Goal: Task Accomplishment & Management: Manage account settings

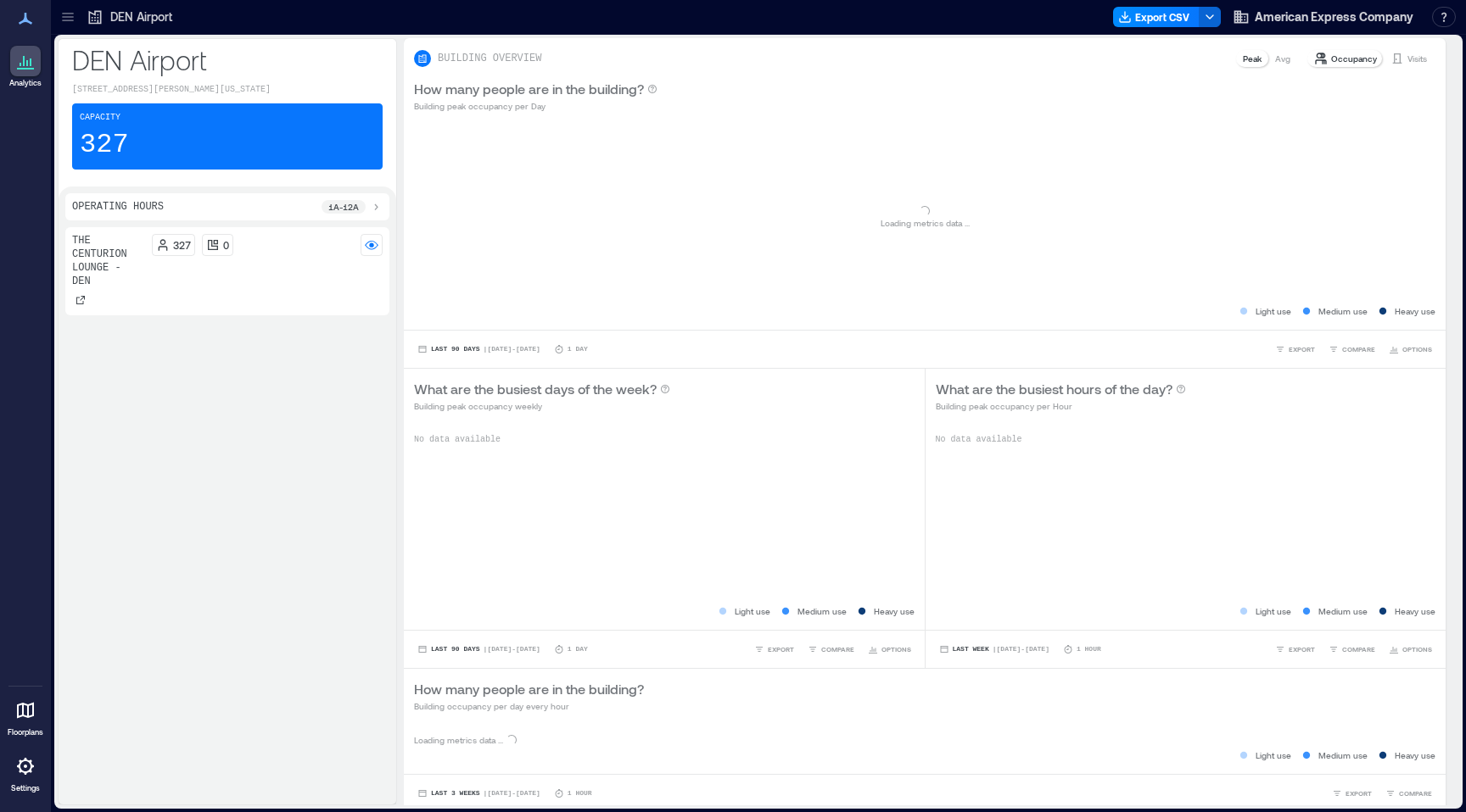
click at [26, 775] on icon at bounding box center [25, 766] width 21 height 21
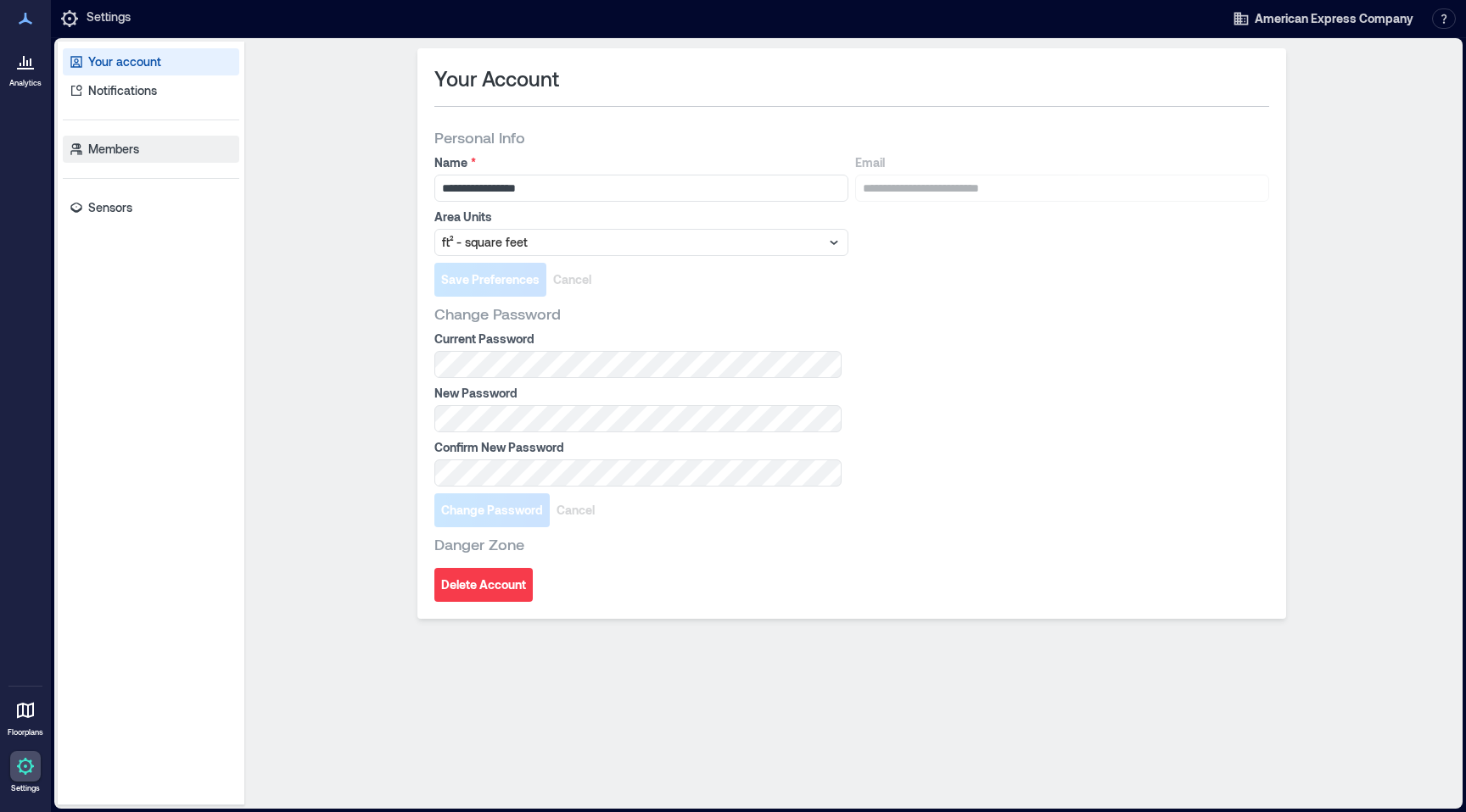
click at [119, 139] on link "Members" at bounding box center [151, 149] width 176 height 27
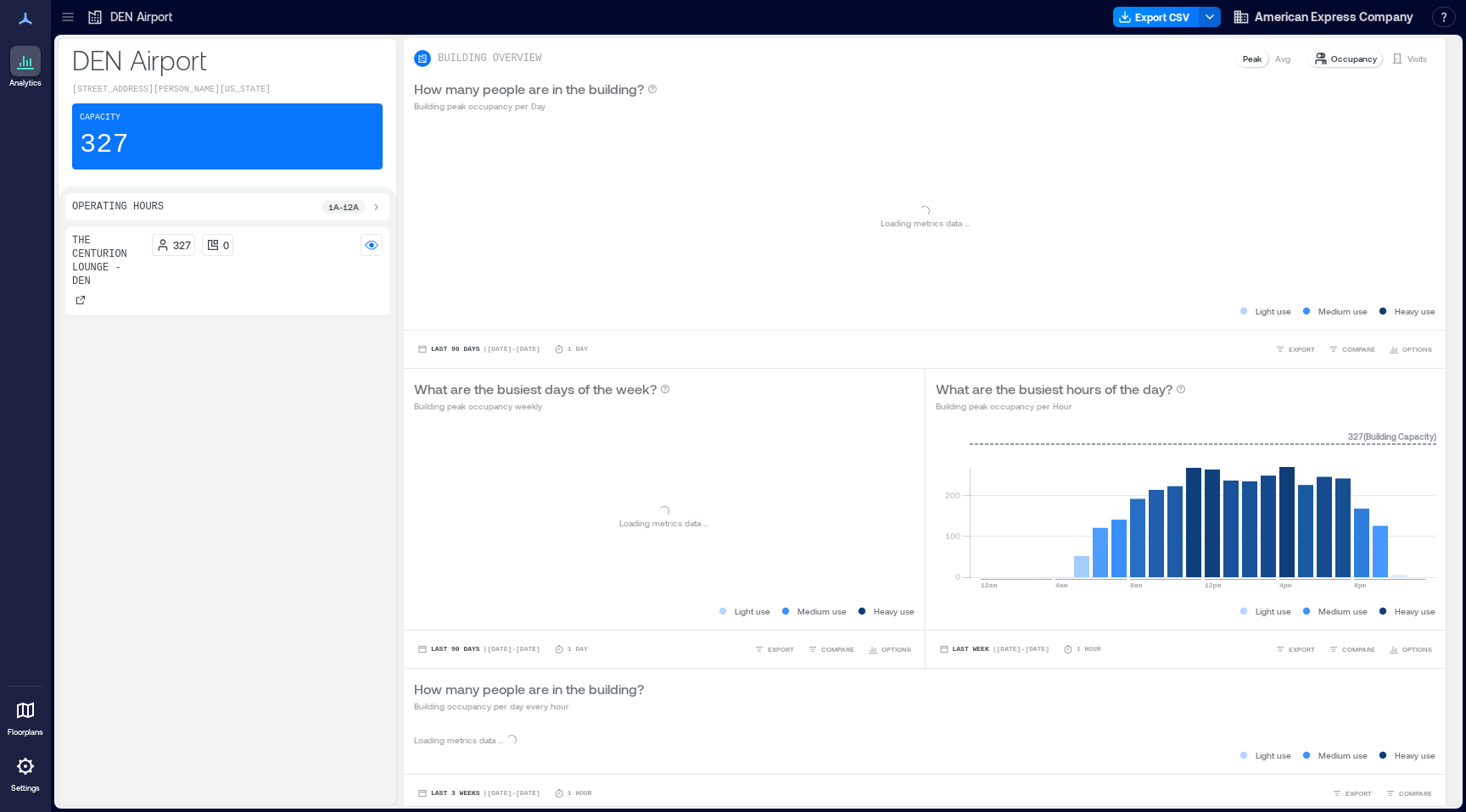
click at [105, 17] on div "DEN Airport" at bounding box center [128, 17] width 85 height 17
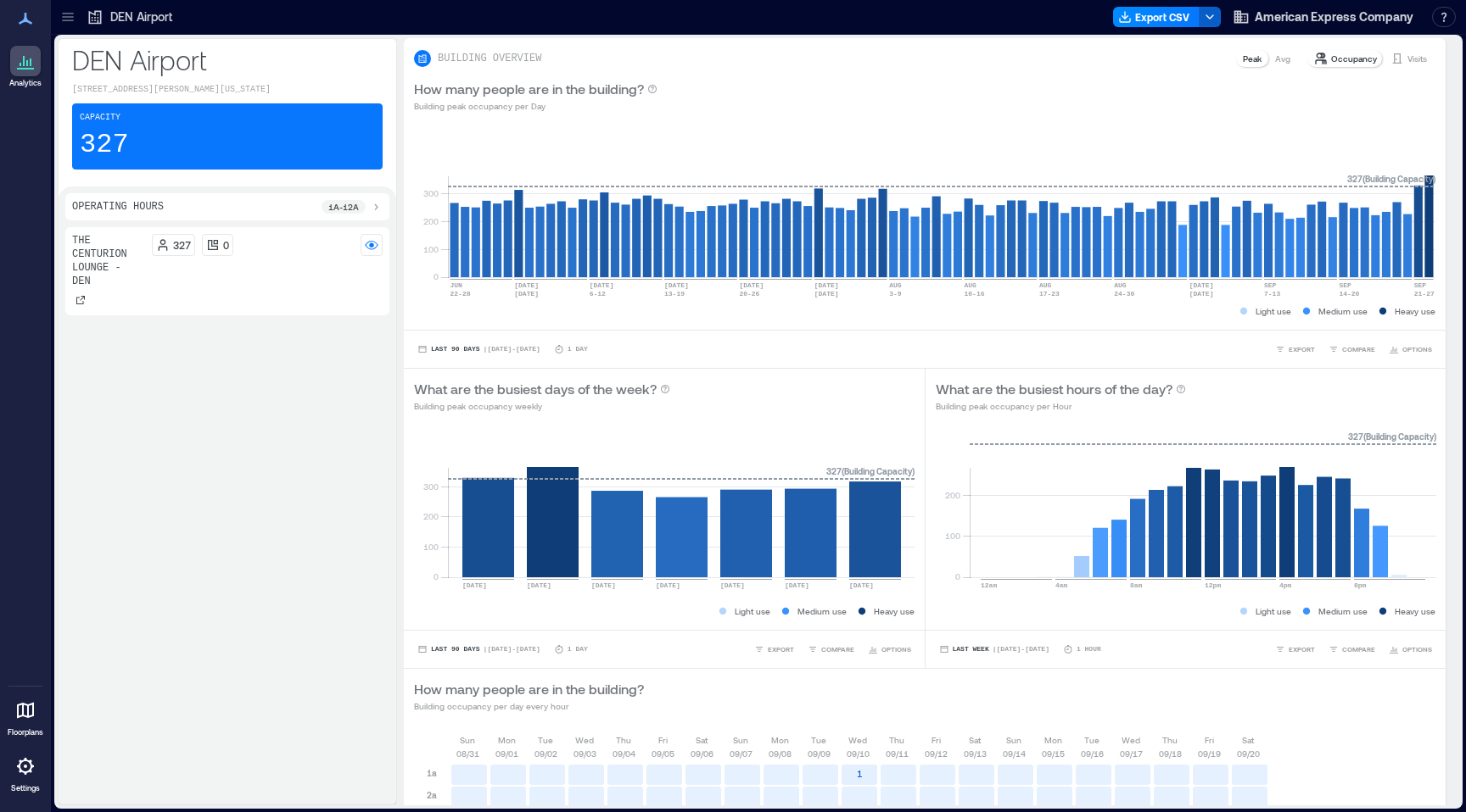
click at [1215, 17] on icon "button" at bounding box center [1209, 17] width 14 height 14
drag, startPoint x: 1175, startPoint y: 18, endPoint x: 1180, endPoint y: 88, distance: 70.2
click at [1180, 88] on div "DEN Airport Export CSV American Express Company Resources API Documentation Hel…" at bounding box center [758, 406] width 1415 height 812
click at [121, 12] on p "DEN Airport" at bounding box center [141, 17] width 62 height 17
click at [67, 24] on icon at bounding box center [68, 17] width 17 height 17
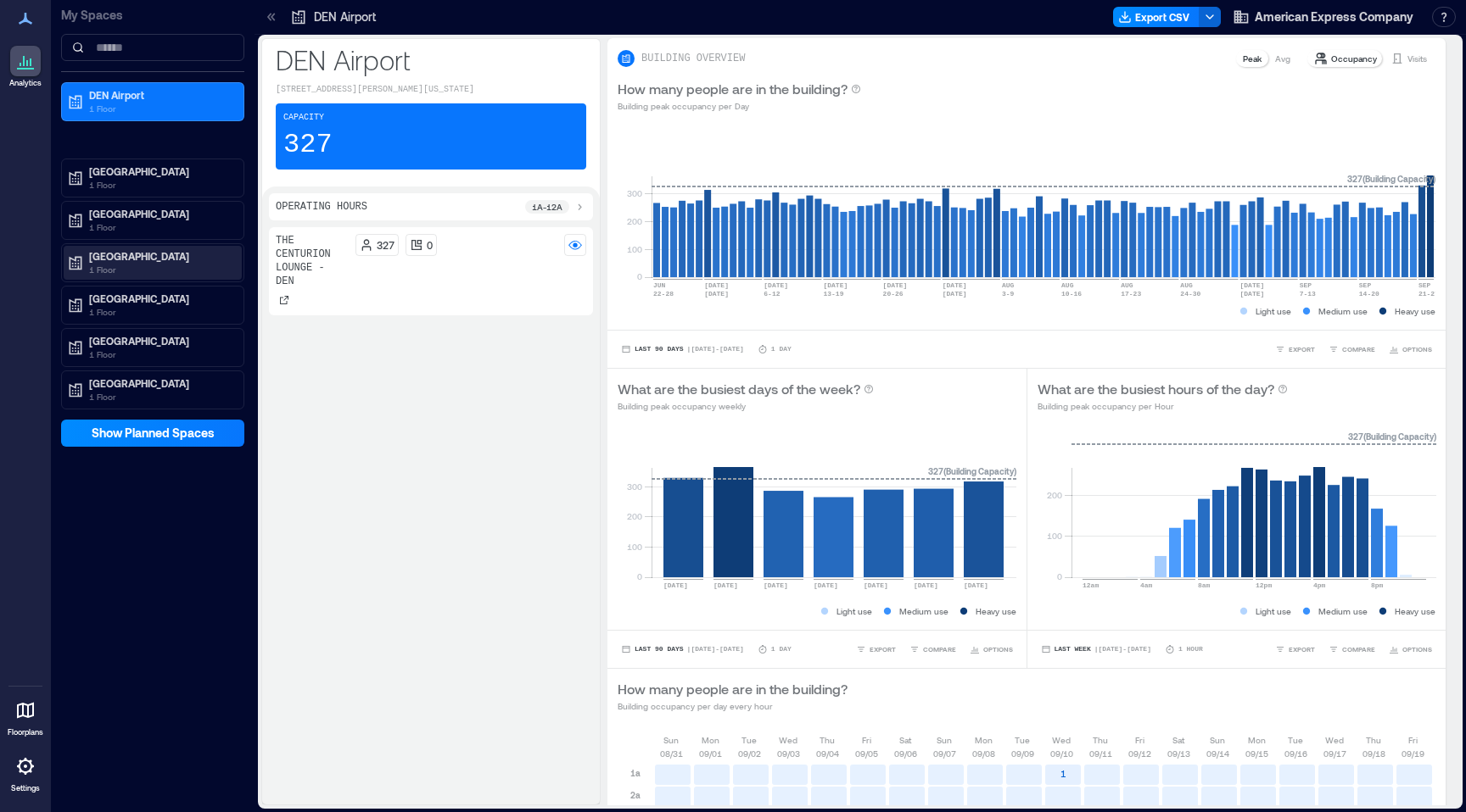
click at [138, 256] on p "JFK Airport" at bounding box center [160, 256] width 142 height 14
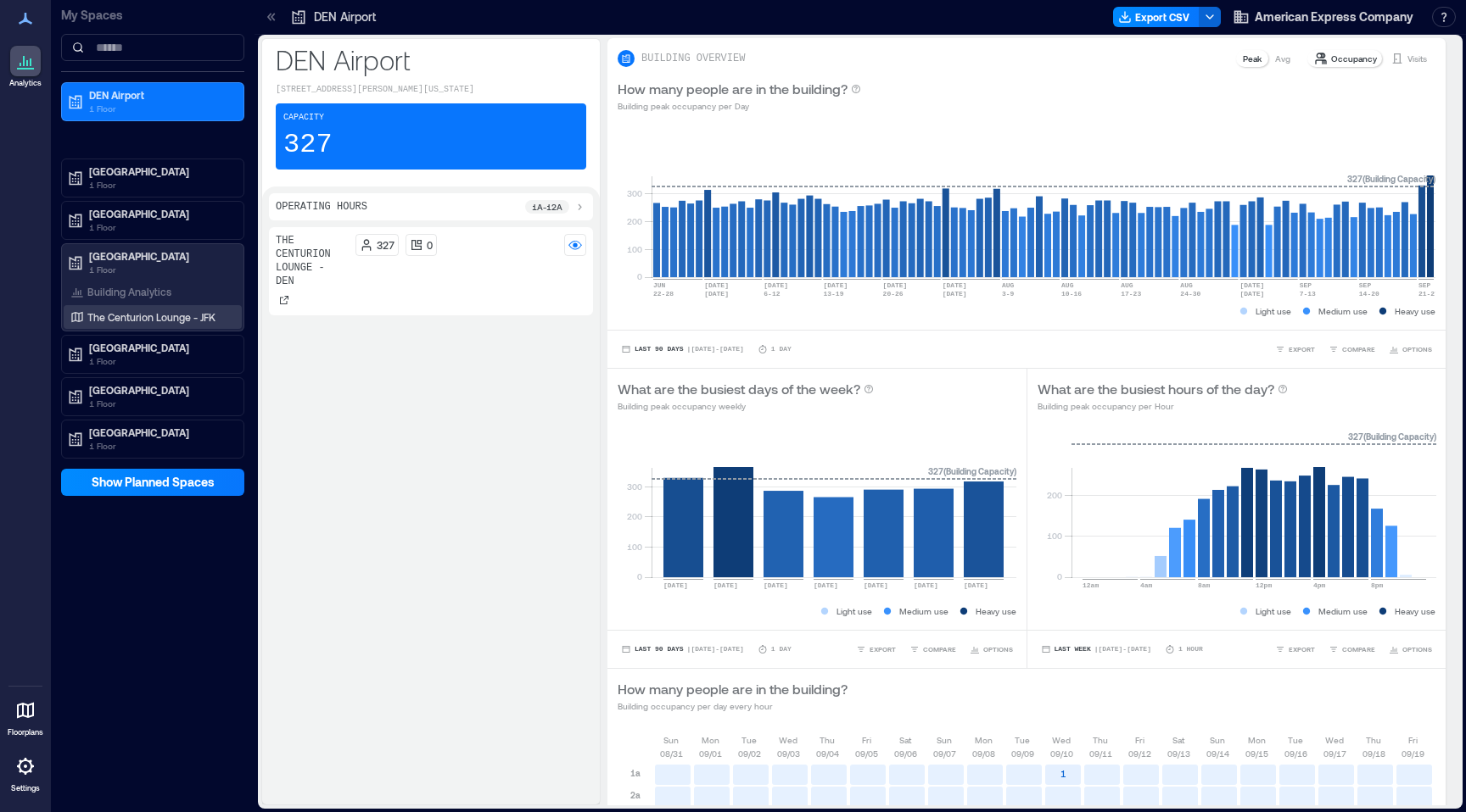
click at [149, 319] on p "The Centurion Lounge - JFK" at bounding box center [151, 317] width 128 height 14
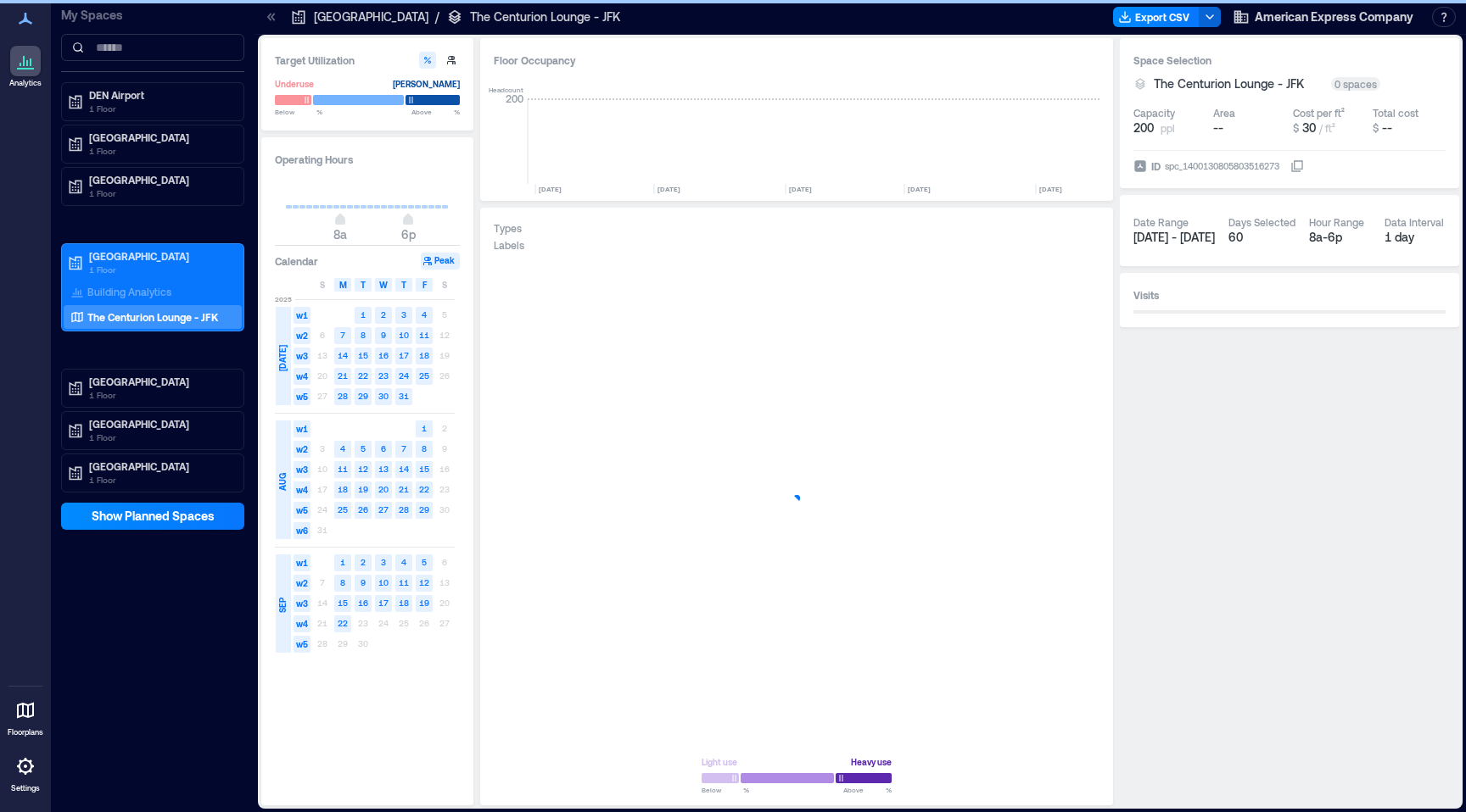
scroll to position [0, 682]
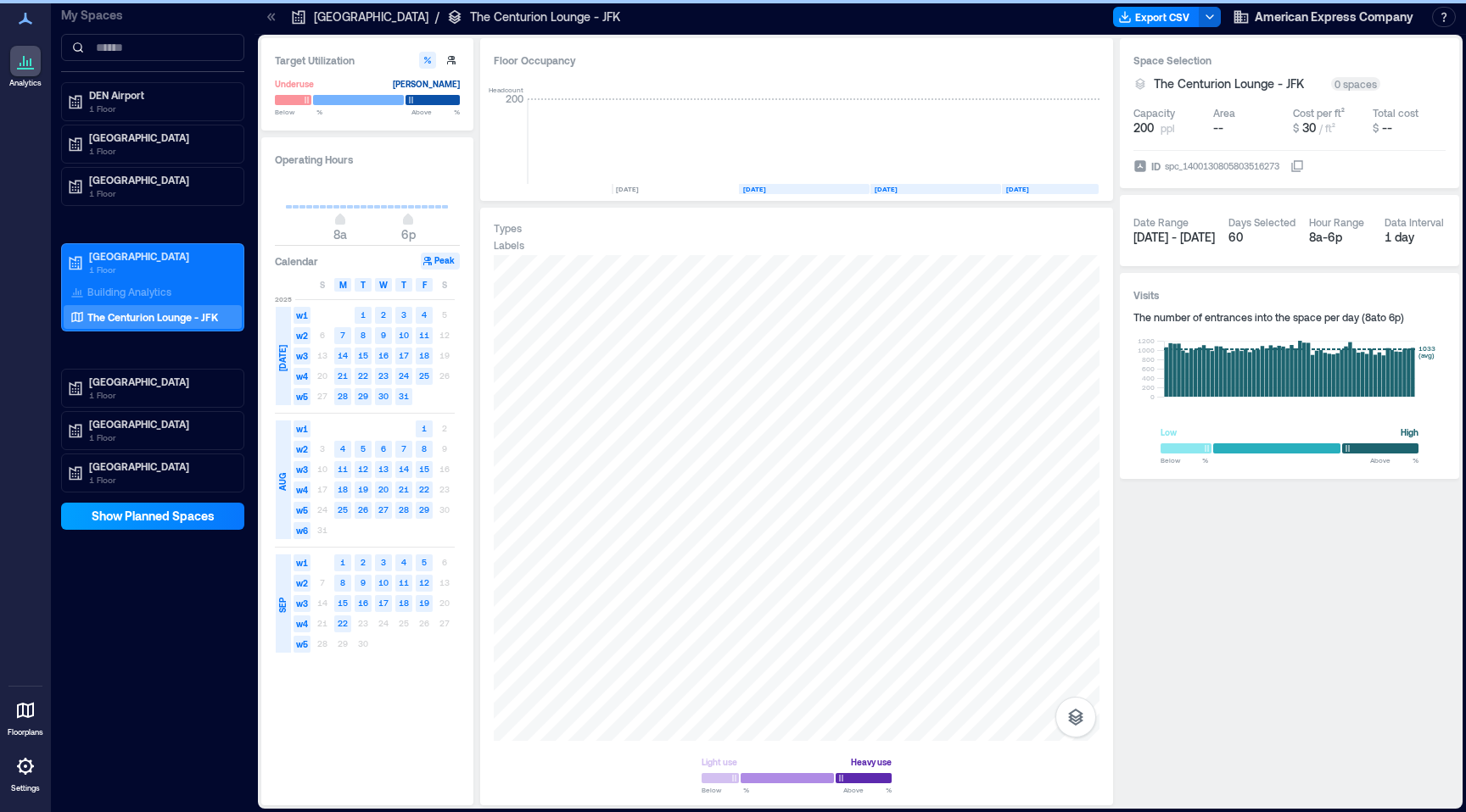
click at [164, 518] on span "Show Planned Spaces" at bounding box center [153, 516] width 123 height 17
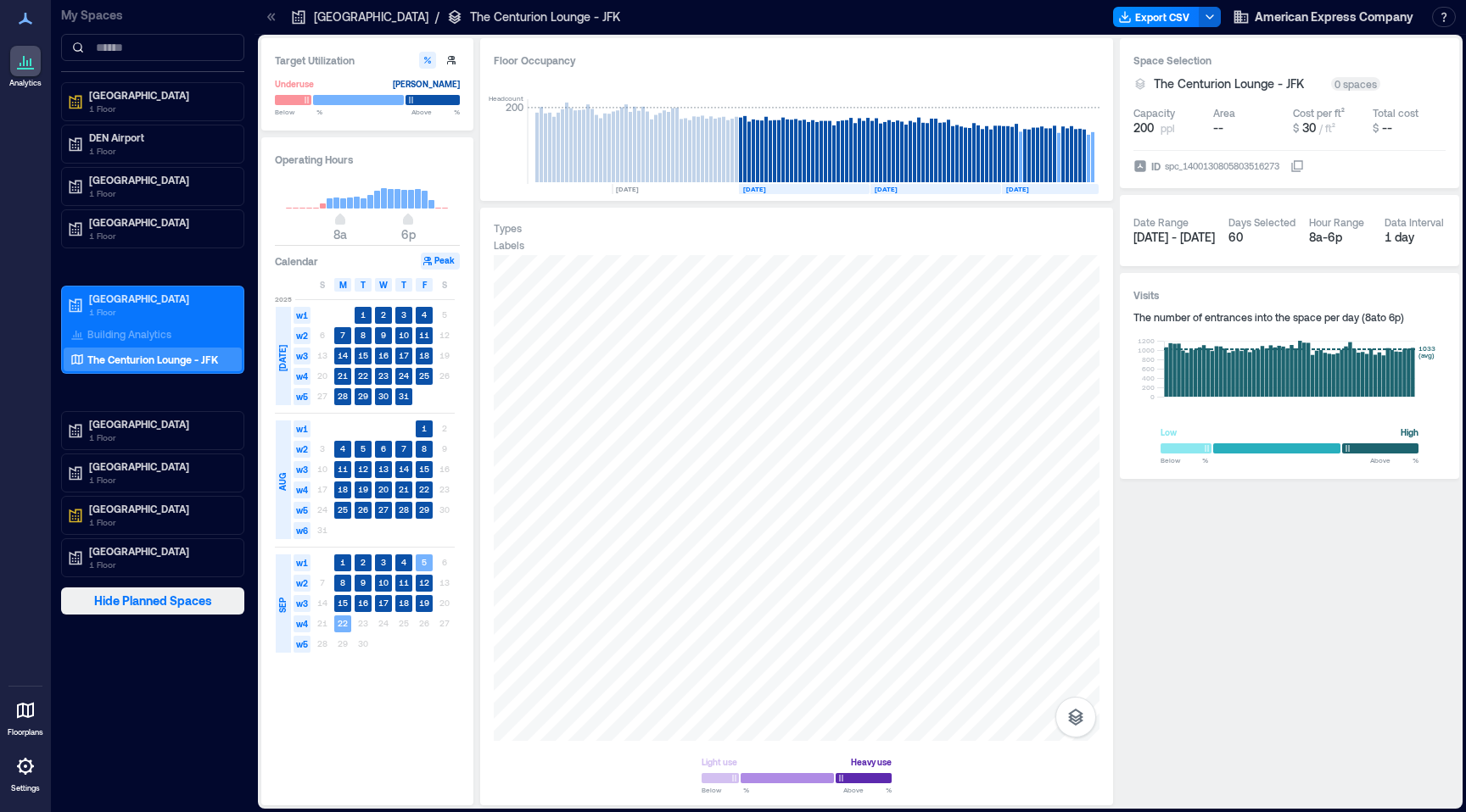
click at [158, 610] on button "Hide Planned Spaces" at bounding box center [152, 601] width 183 height 27
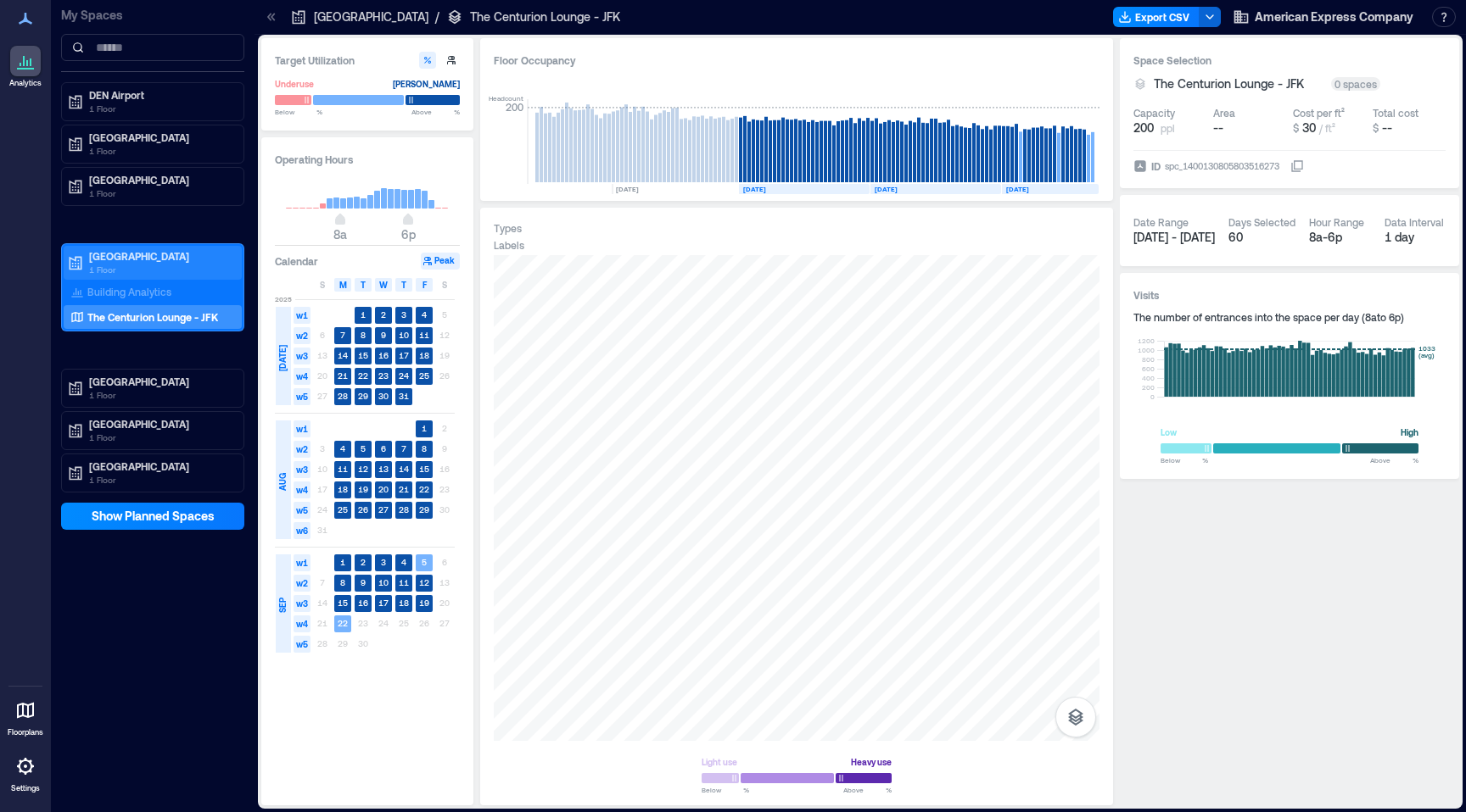
click at [161, 279] on div "JFK Airport 1 Floor" at bounding box center [153, 263] width 178 height 34
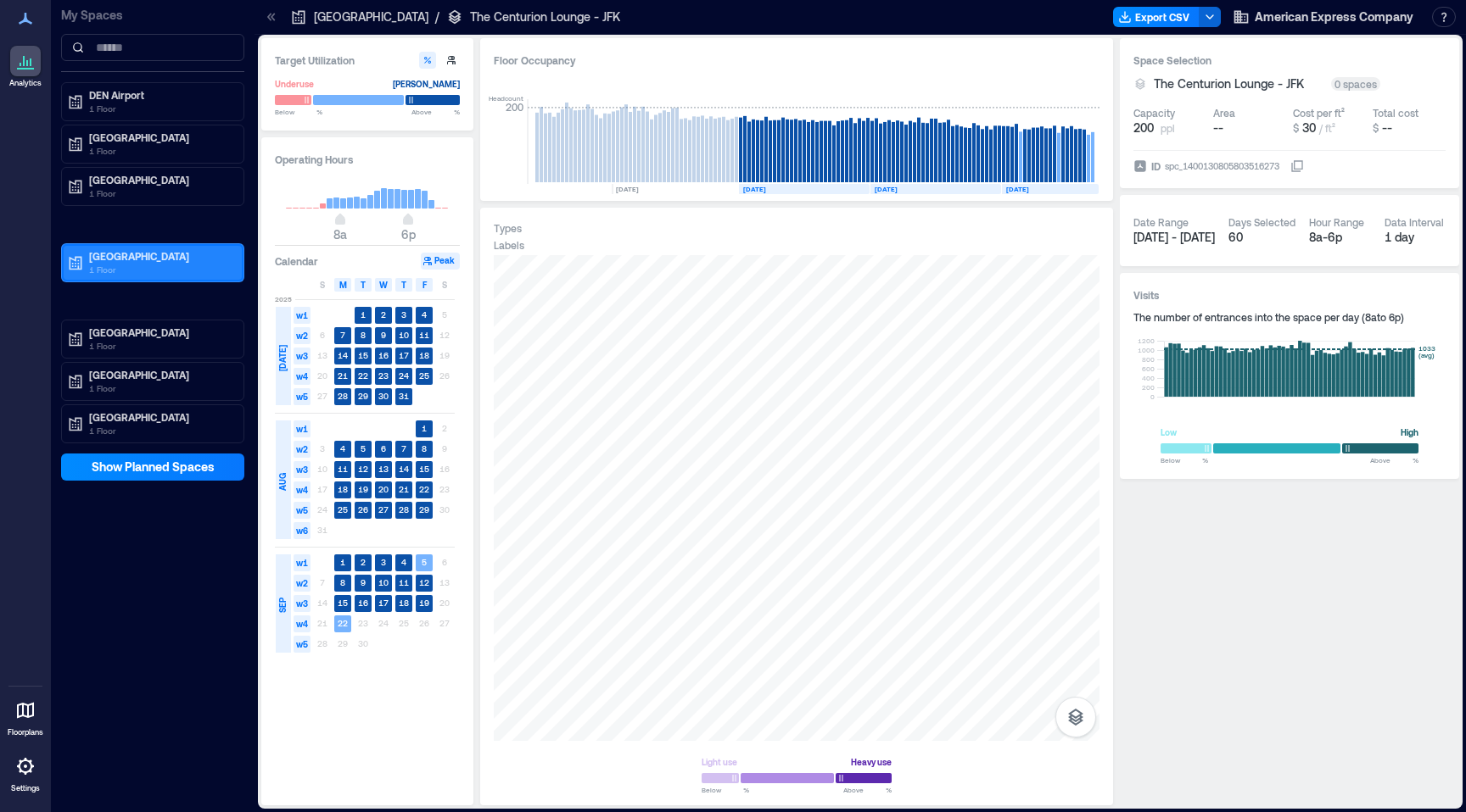
click at [159, 273] on p "1 Floor" at bounding box center [160, 269] width 142 height 14
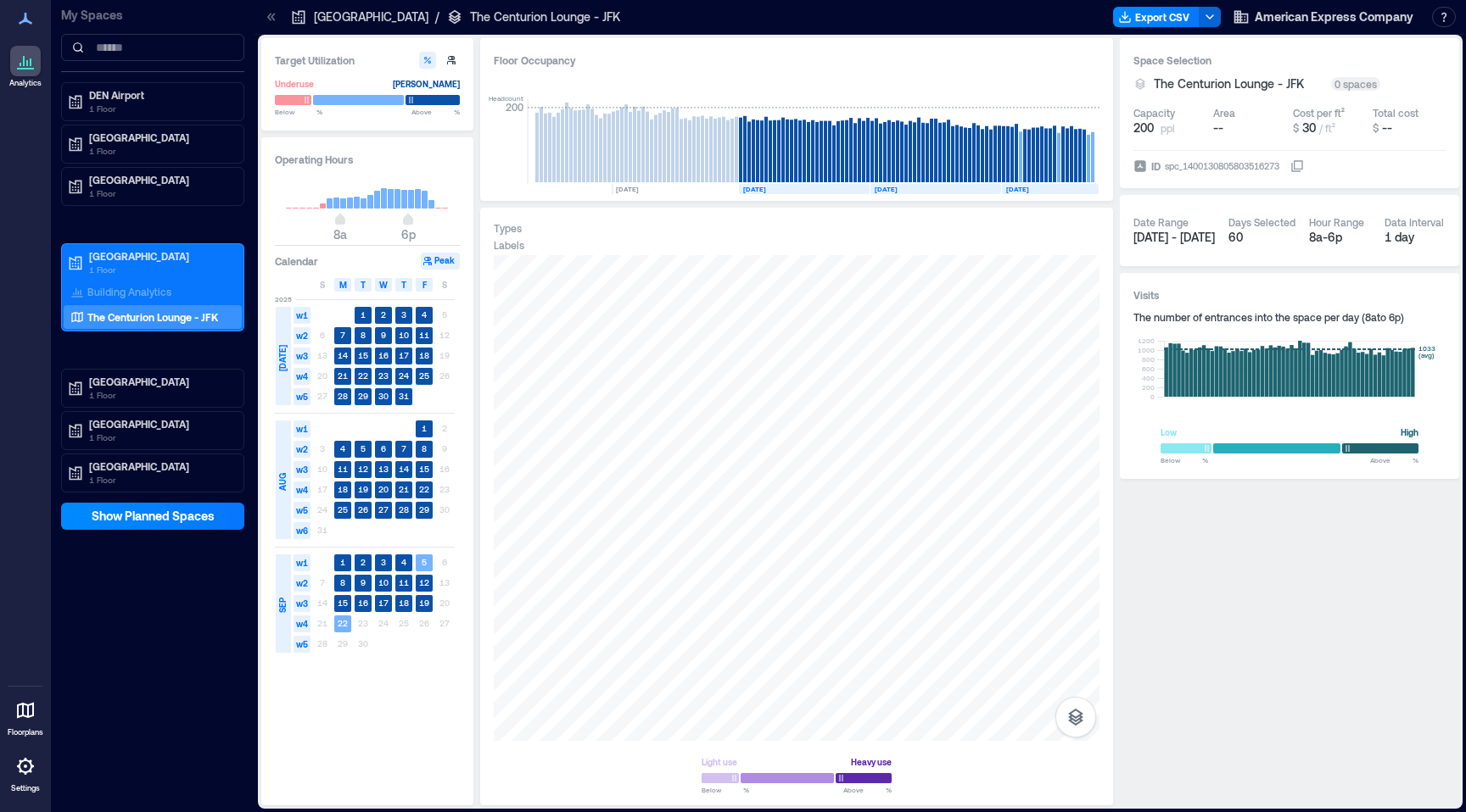
click at [270, 19] on icon at bounding box center [270, 17] width 17 height 17
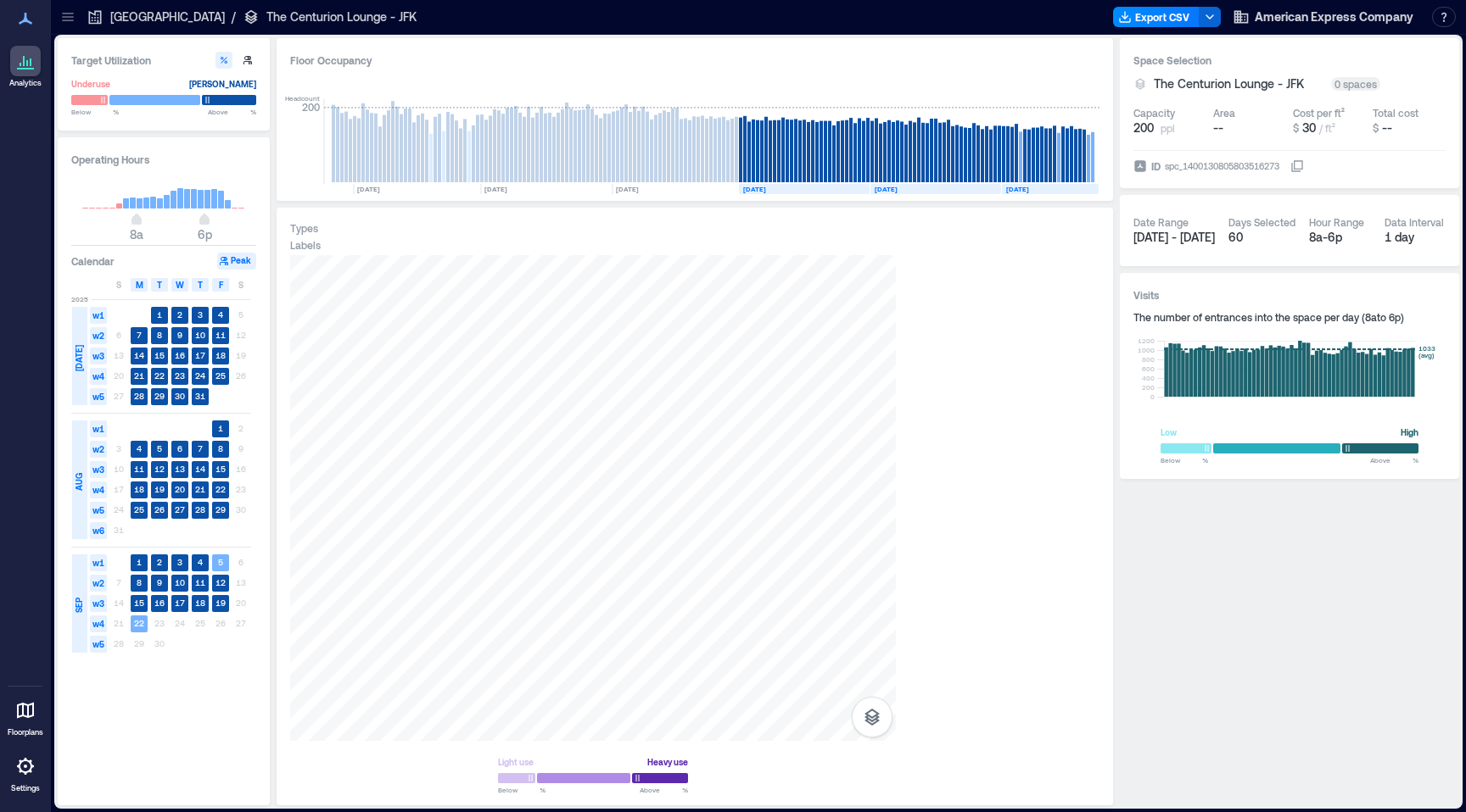
scroll to position [0, 478]
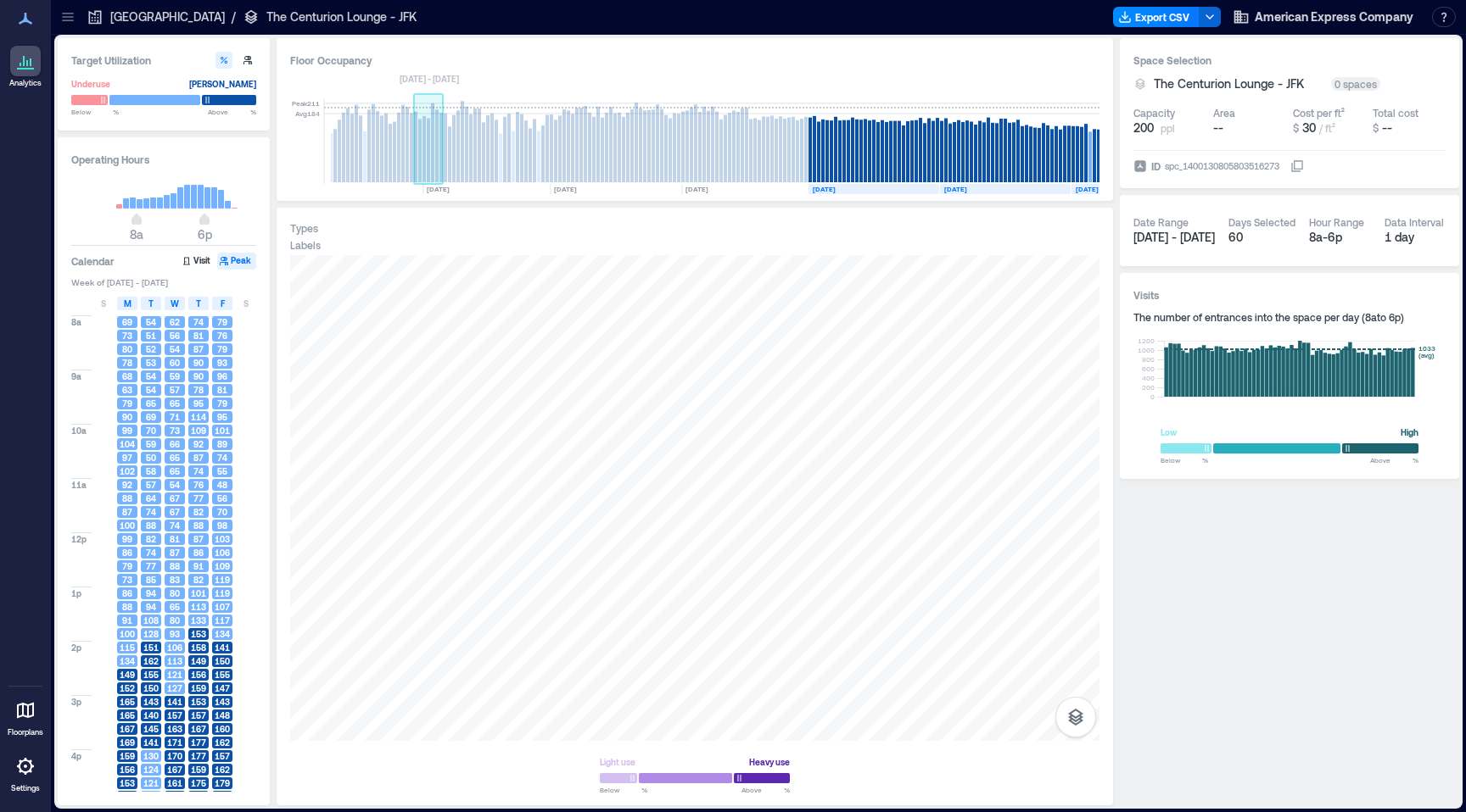
scroll to position [0, 355]
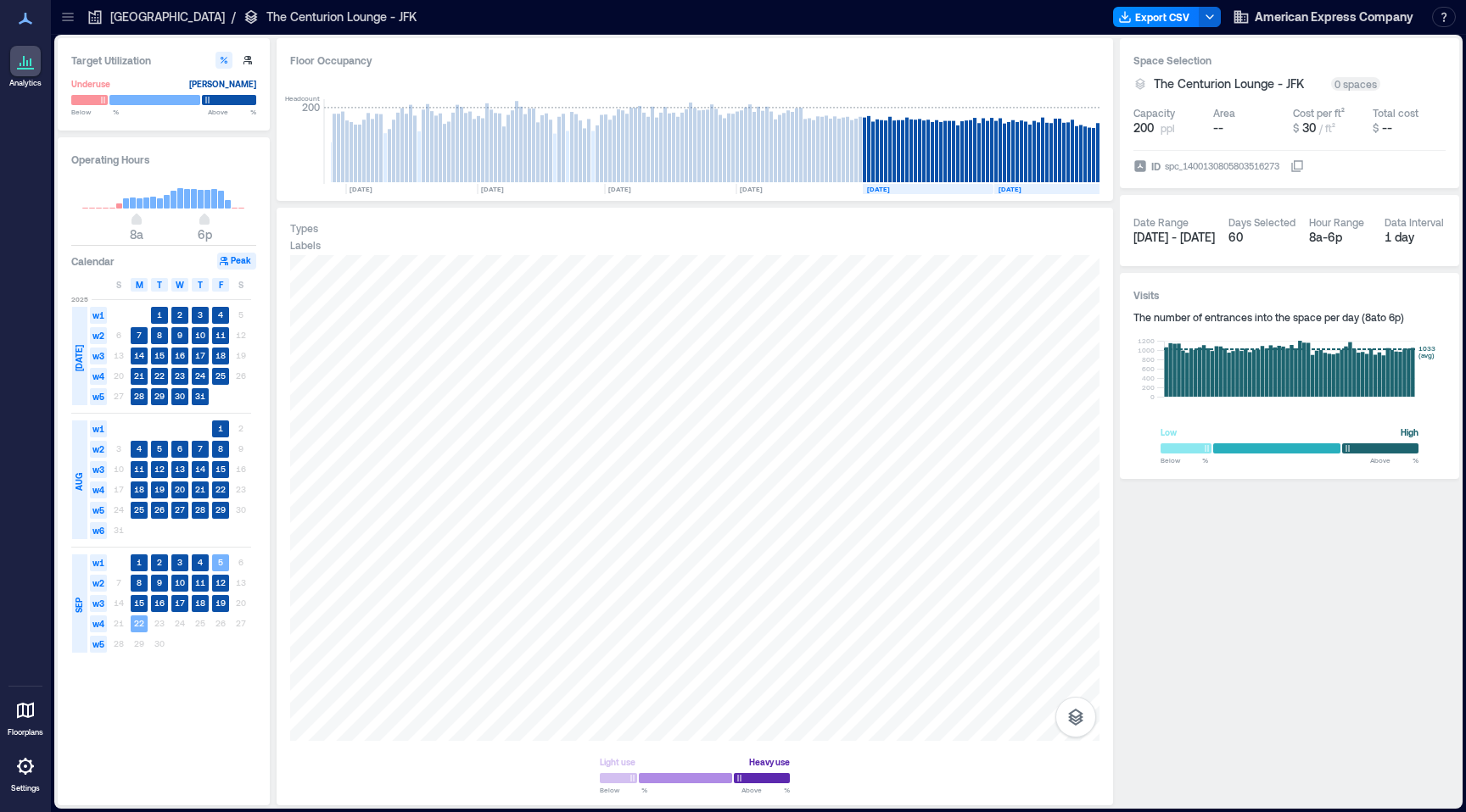
click at [73, 22] on icon at bounding box center [68, 17] width 17 height 17
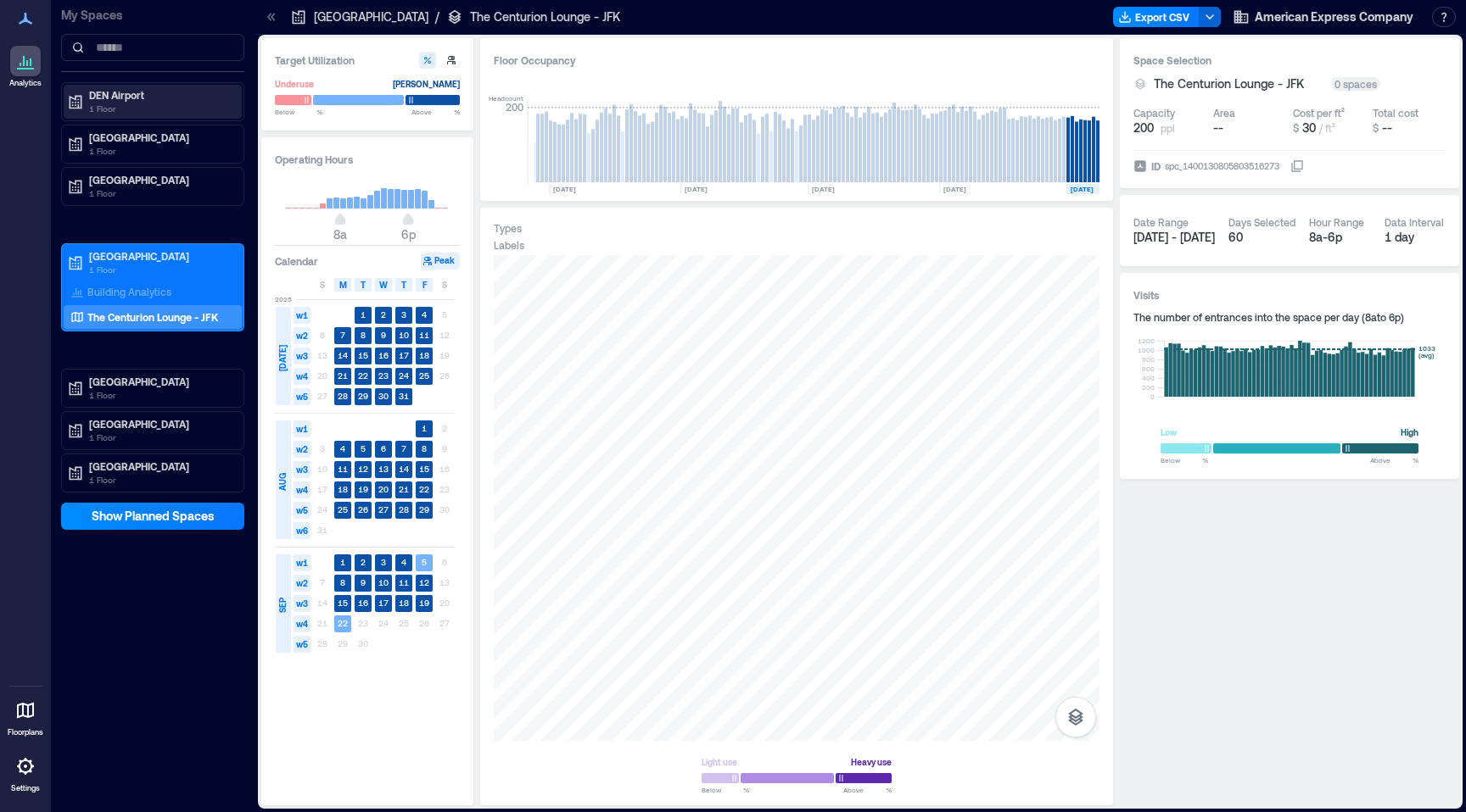
click at [158, 113] on p "1 Floor" at bounding box center [160, 109] width 142 height 14
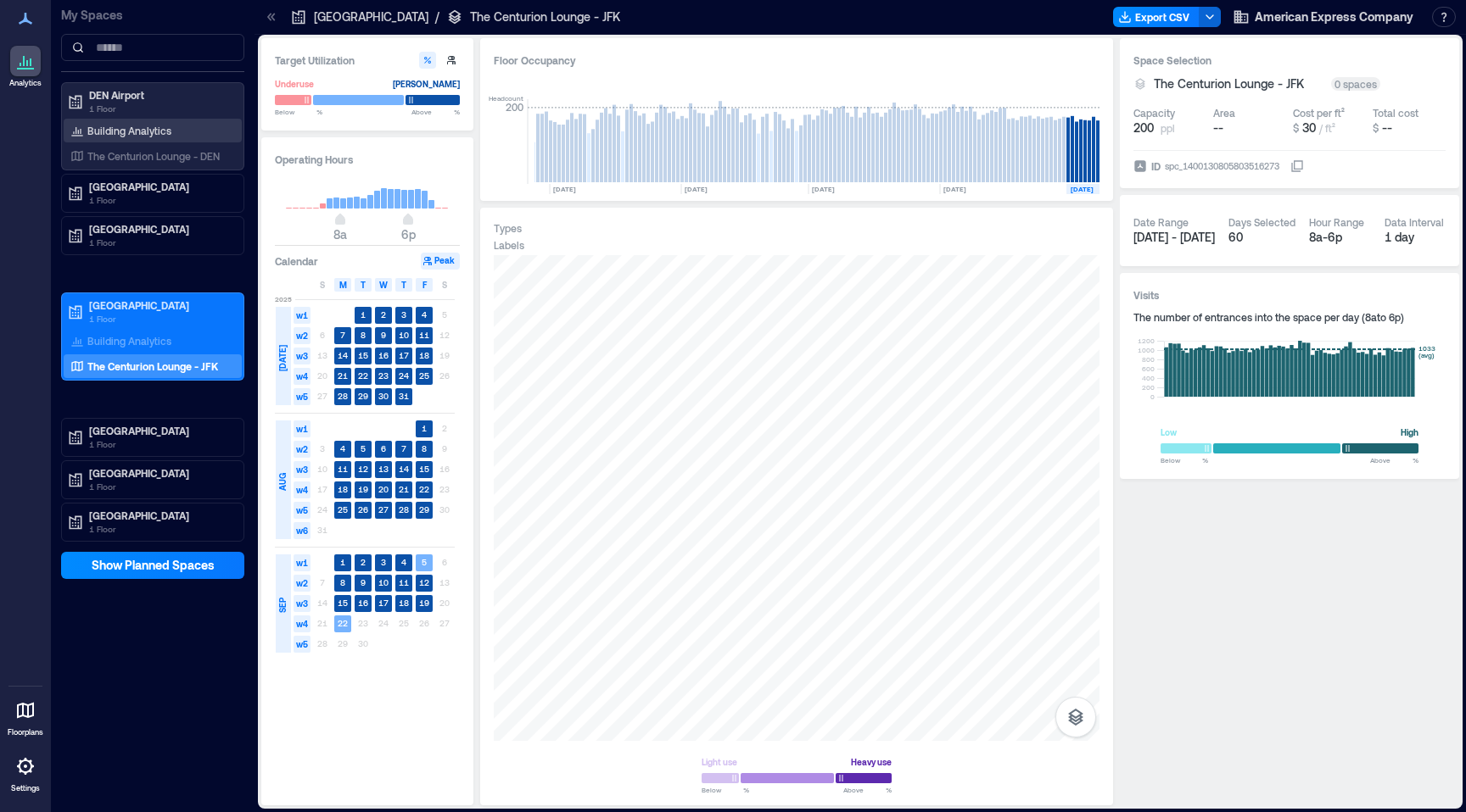
click at [154, 124] on p "Building Analytics" at bounding box center [129, 130] width 84 height 14
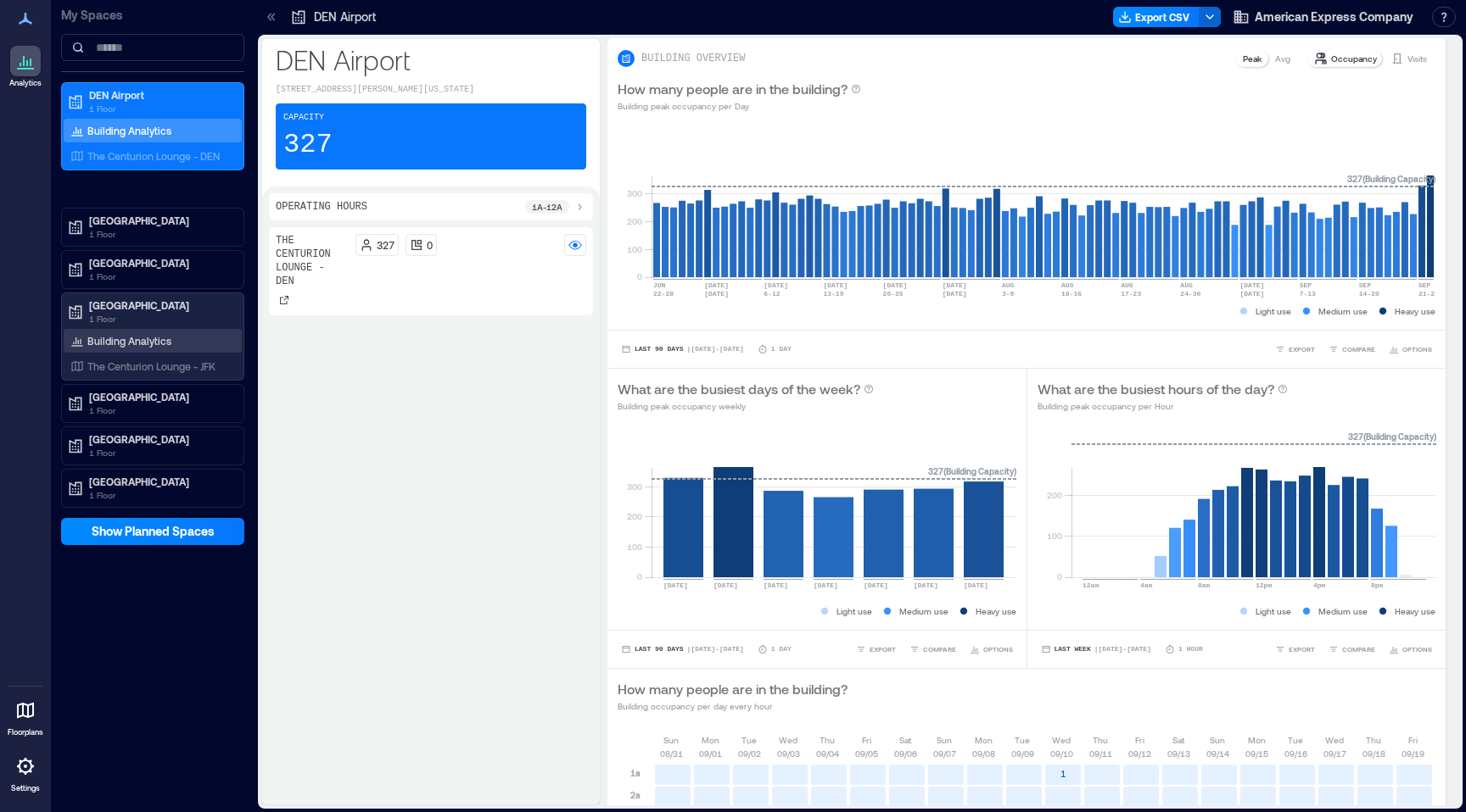
click at [129, 341] on p "Building Analytics" at bounding box center [129, 341] width 84 height 14
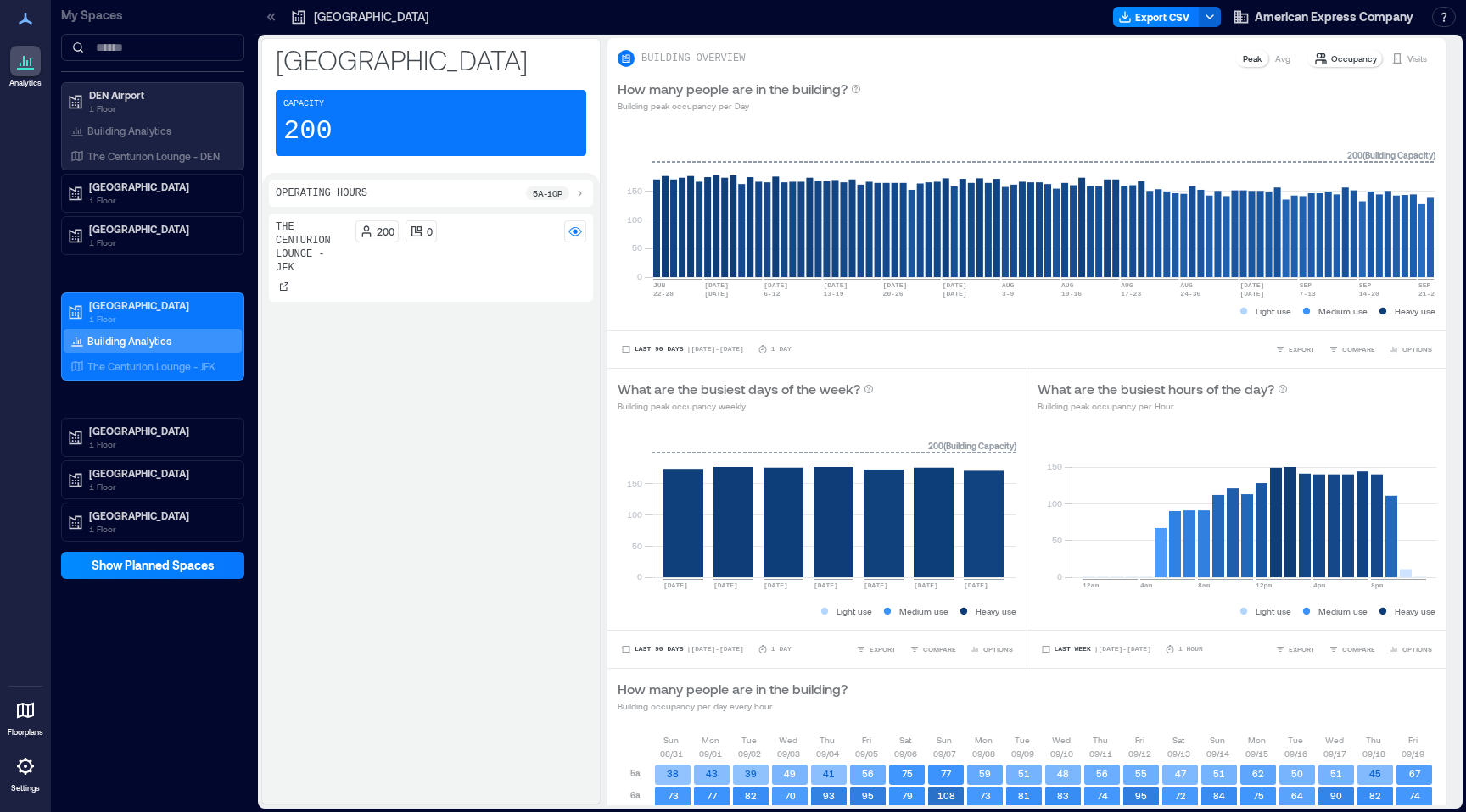
click at [274, 24] on icon at bounding box center [270, 17] width 17 height 17
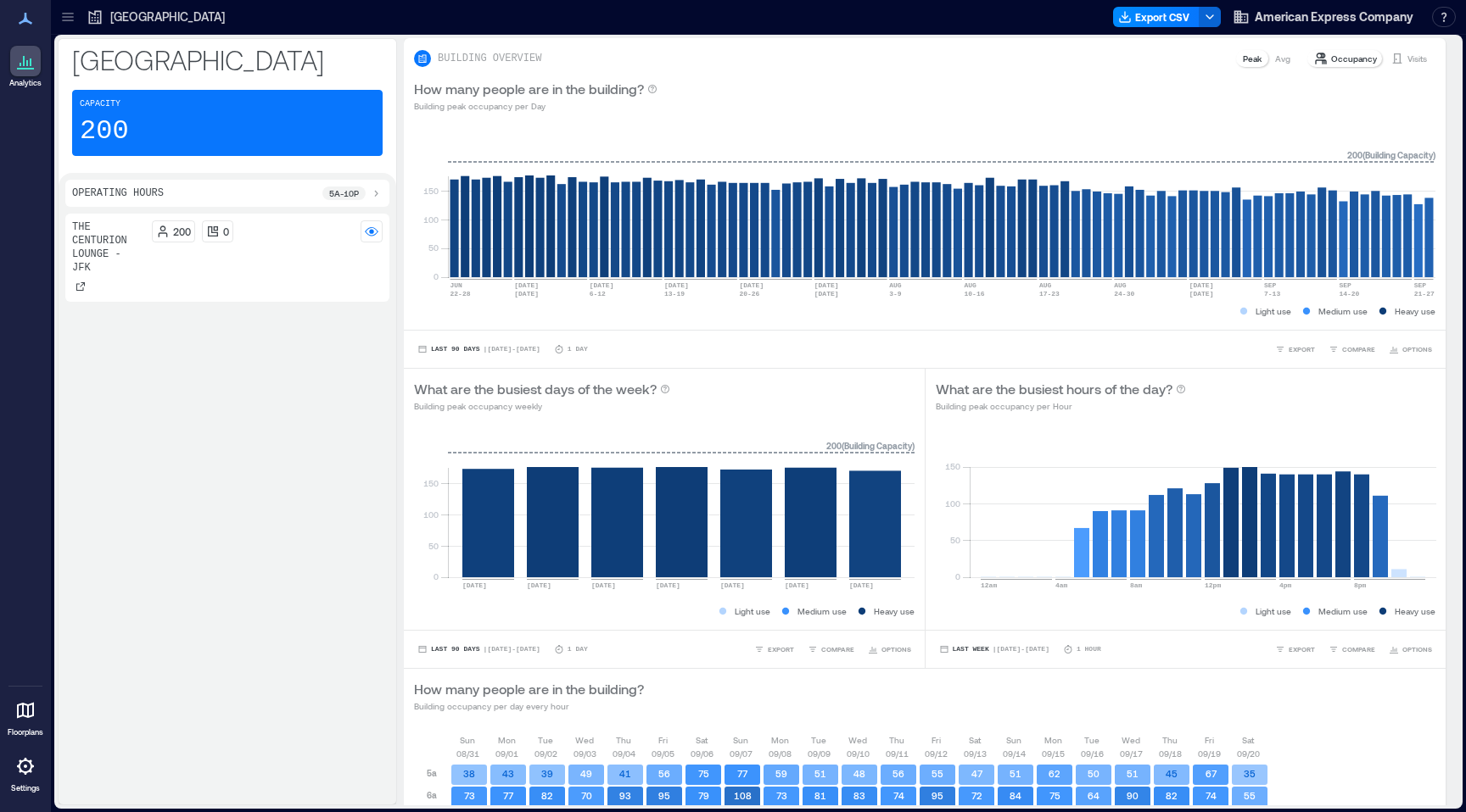
click at [122, 16] on p "JFK Airport" at bounding box center [168, 17] width 115 height 17
click at [68, 20] on icon at bounding box center [67, 21] width 11 height 2
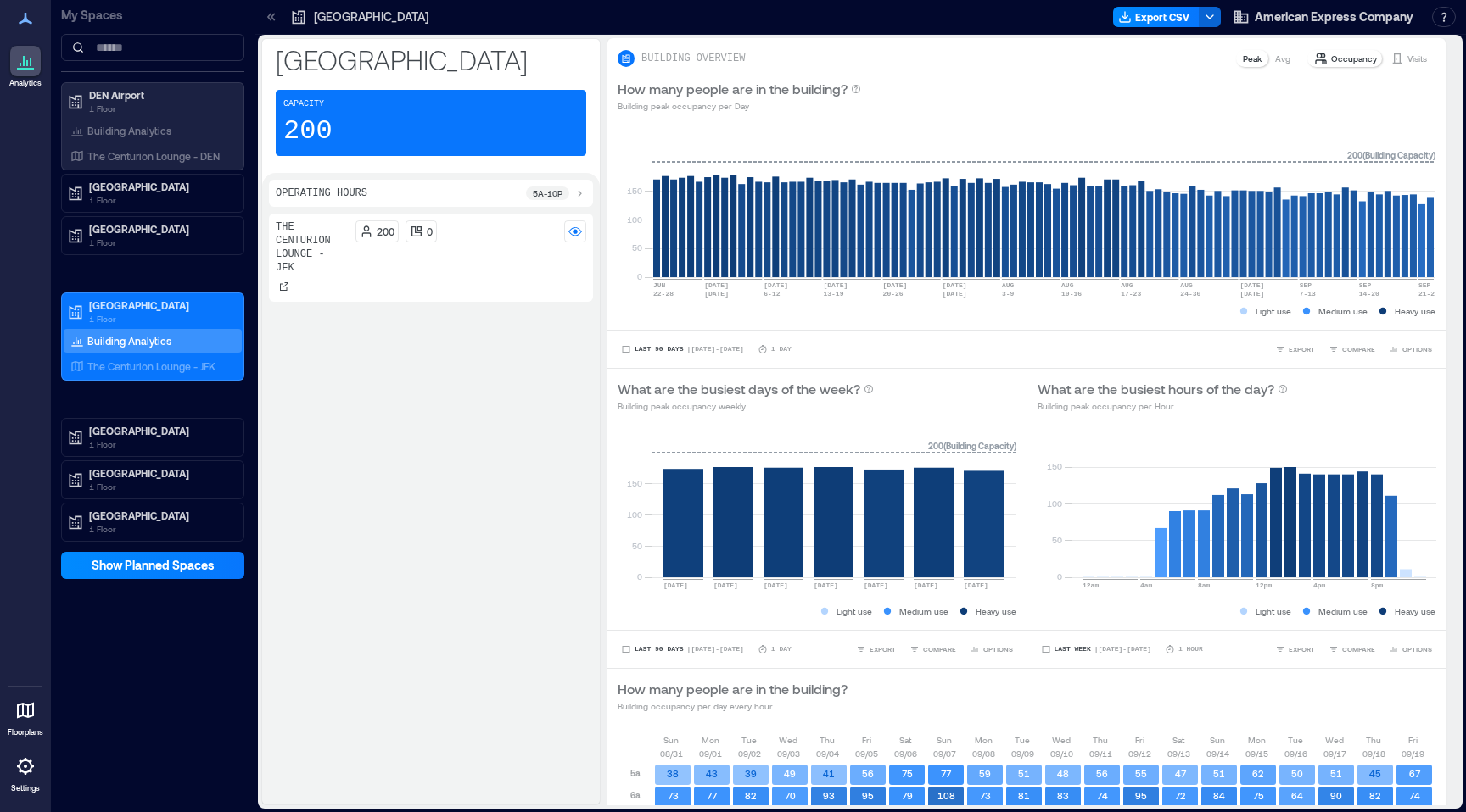
click at [26, 22] on icon at bounding box center [25, 19] width 14 height 12
click at [26, 16] on icon at bounding box center [25, 19] width 21 height 21
click at [112, 17] on p "My Spaces" at bounding box center [152, 15] width 183 height 17
click at [274, 14] on icon at bounding box center [272, 17] width 4 height 8
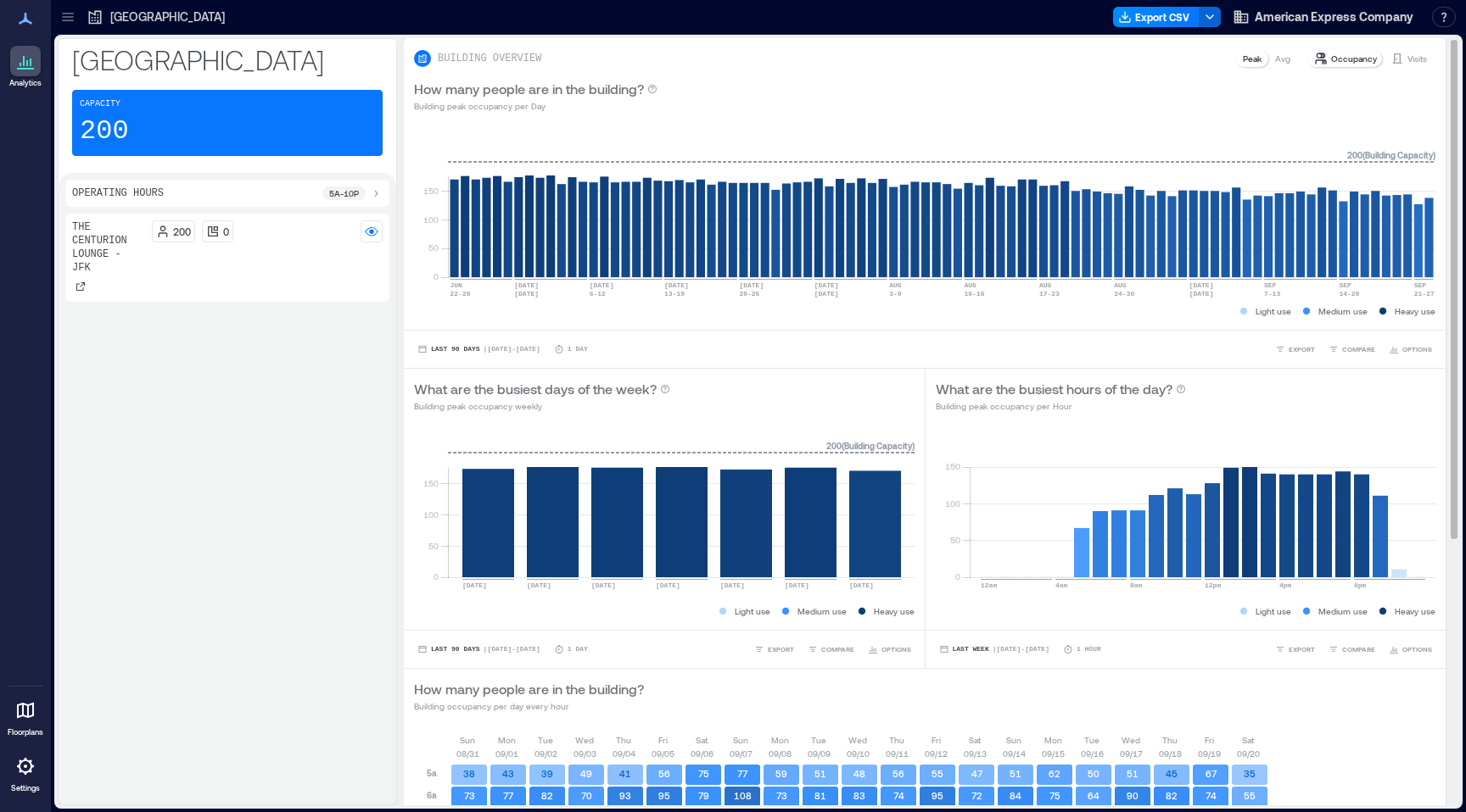
click at [1355, 58] on p "Occupancy" at bounding box center [1353, 59] width 46 height 14
click at [1410, 60] on p "Visits" at bounding box center [1417, 59] width 20 height 14
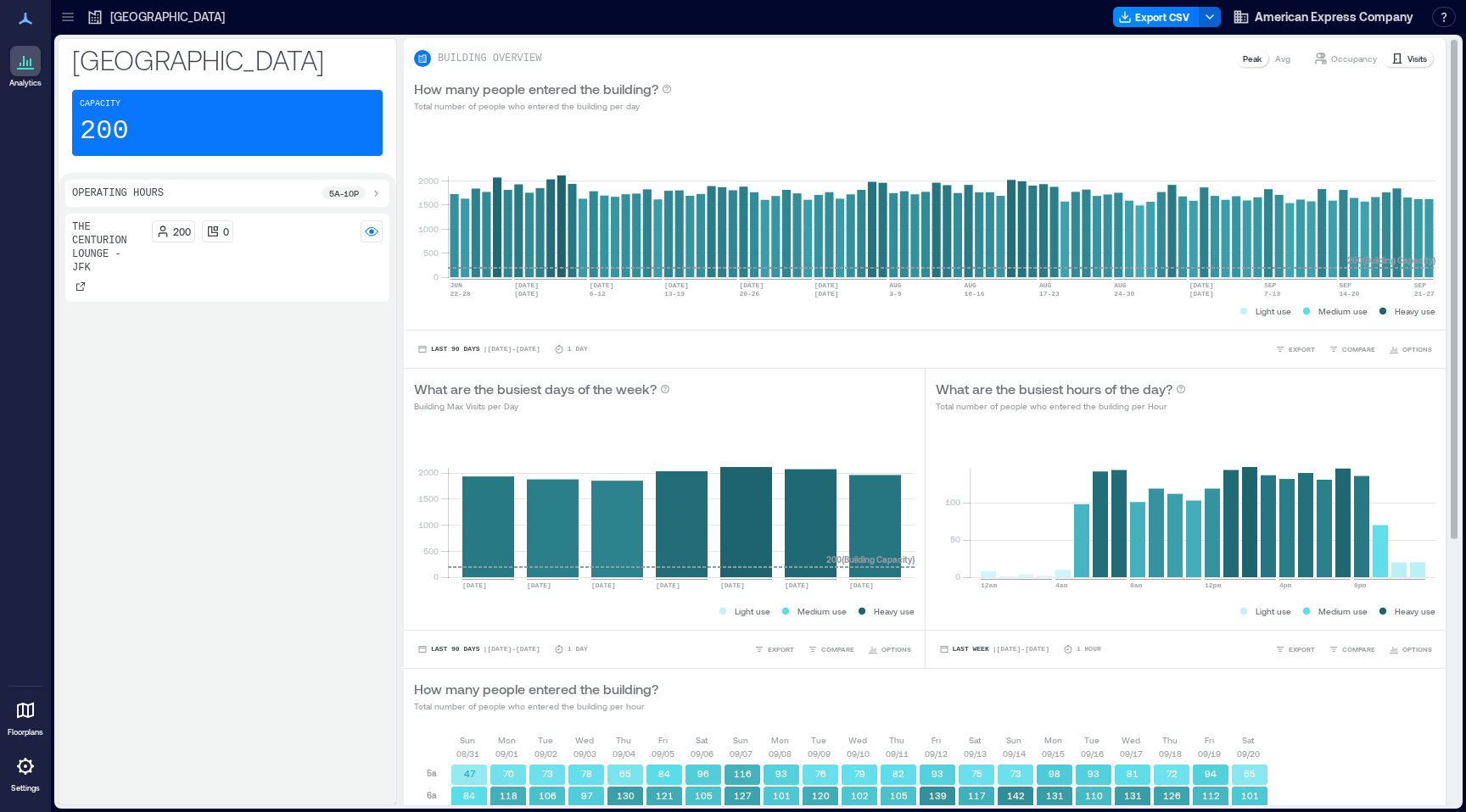
click at [1367, 65] on p "Occupancy" at bounding box center [1353, 59] width 46 height 14
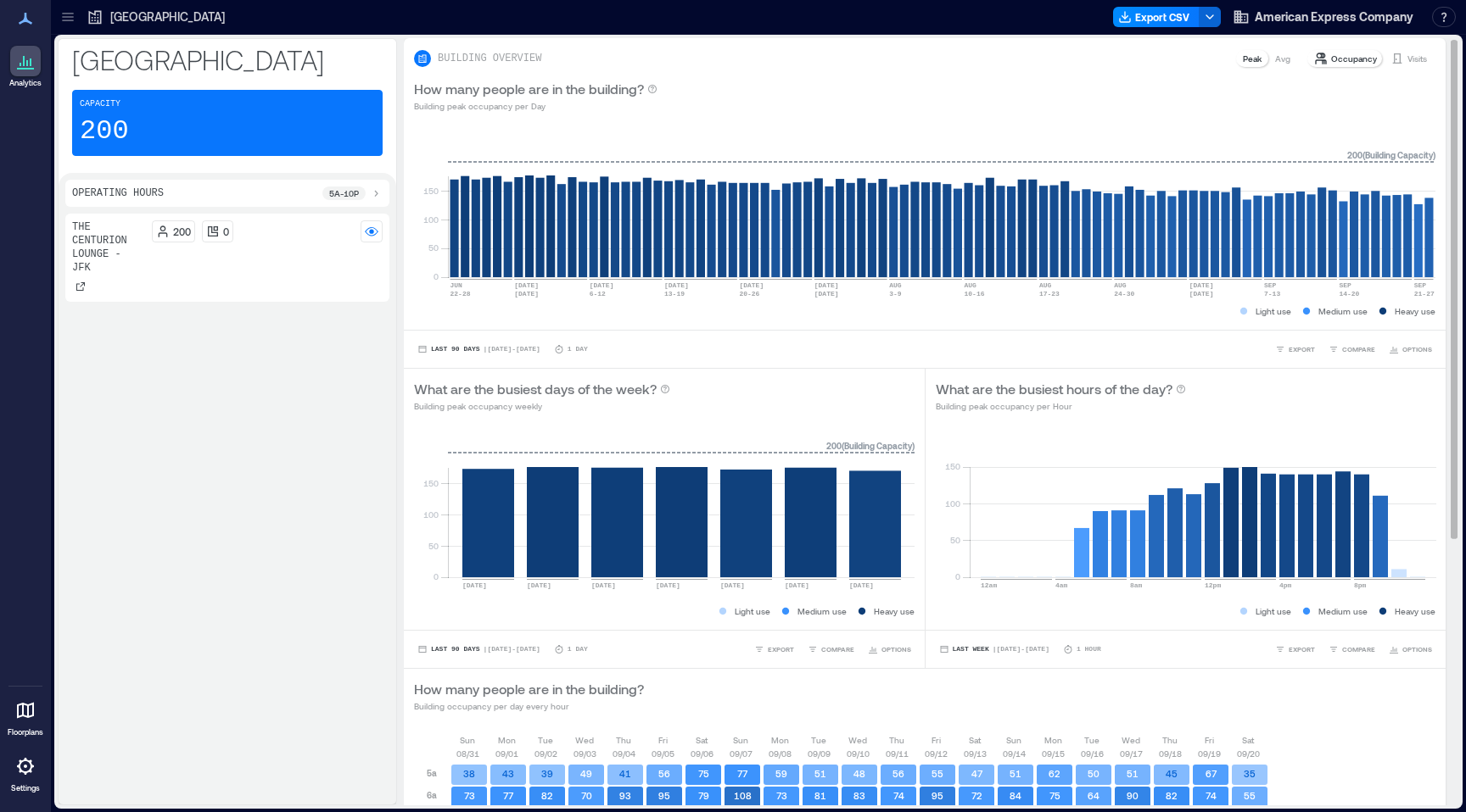
click at [1412, 61] on p "Visits" at bounding box center [1417, 59] width 20 height 14
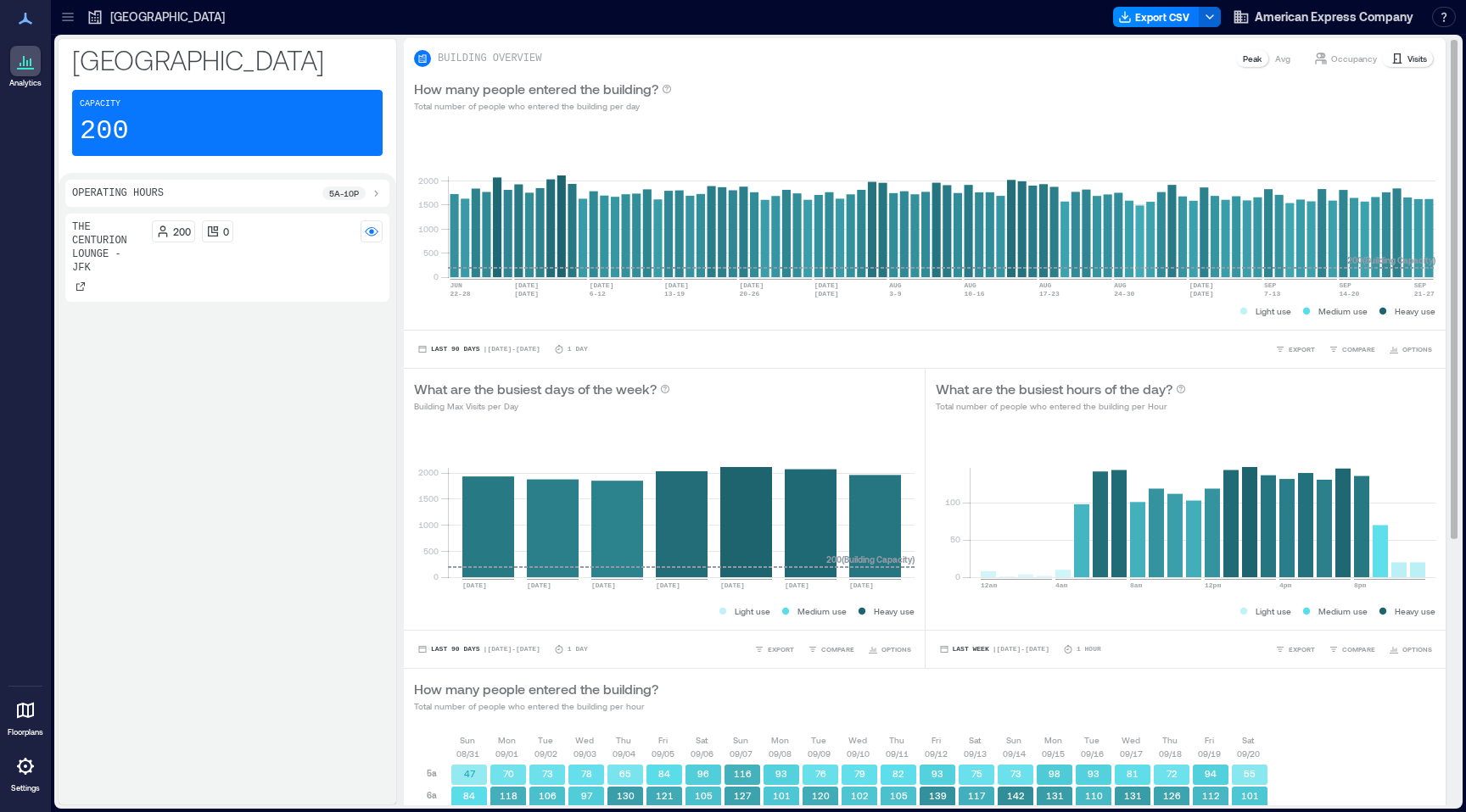
click at [1347, 64] on p "Occupancy" at bounding box center [1353, 59] width 46 height 14
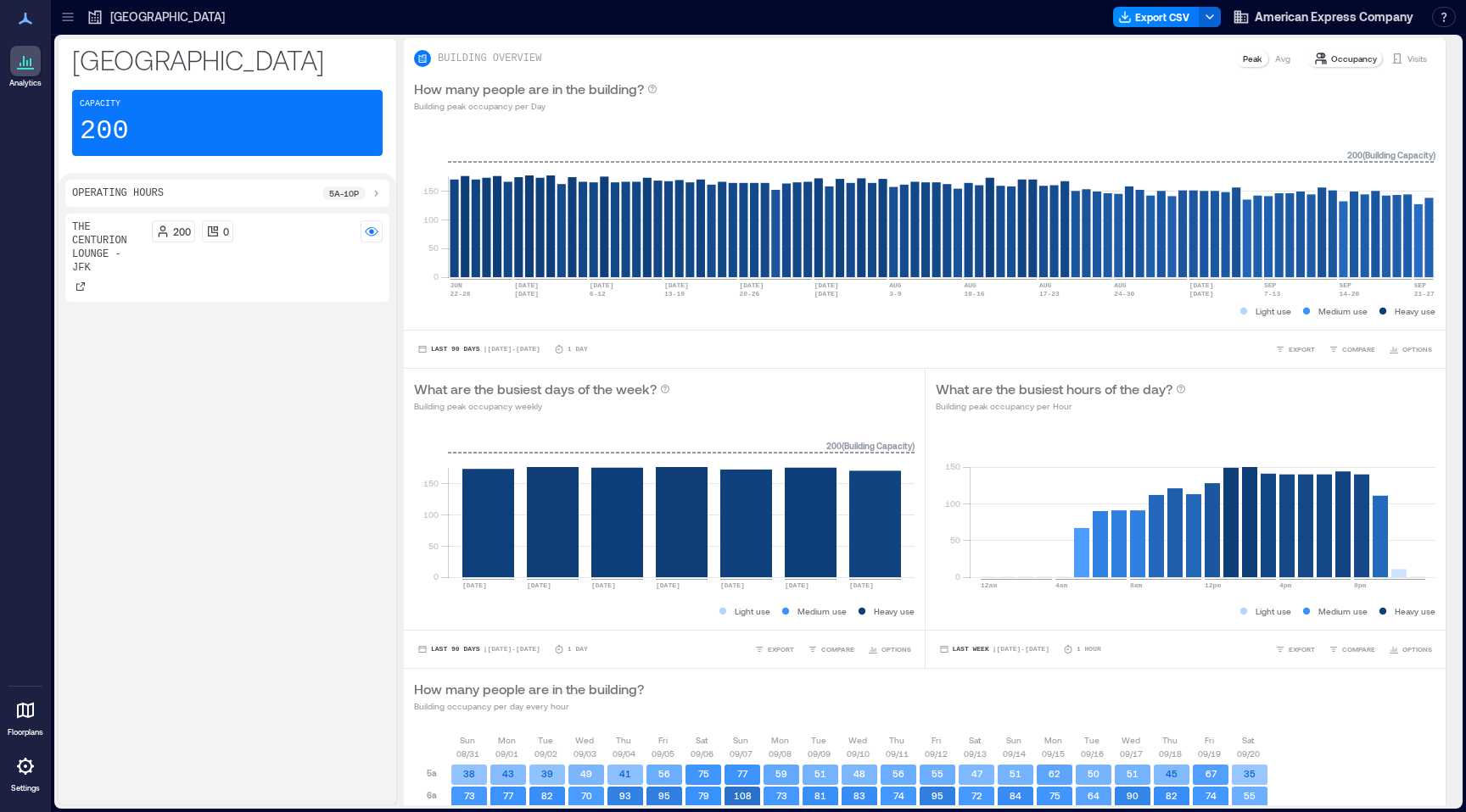
click at [110, 25] on div "JFK Airport" at bounding box center [155, 17] width 148 height 27
click at [70, 15] on icon at bounding box center [68, 17] width 17 height 17
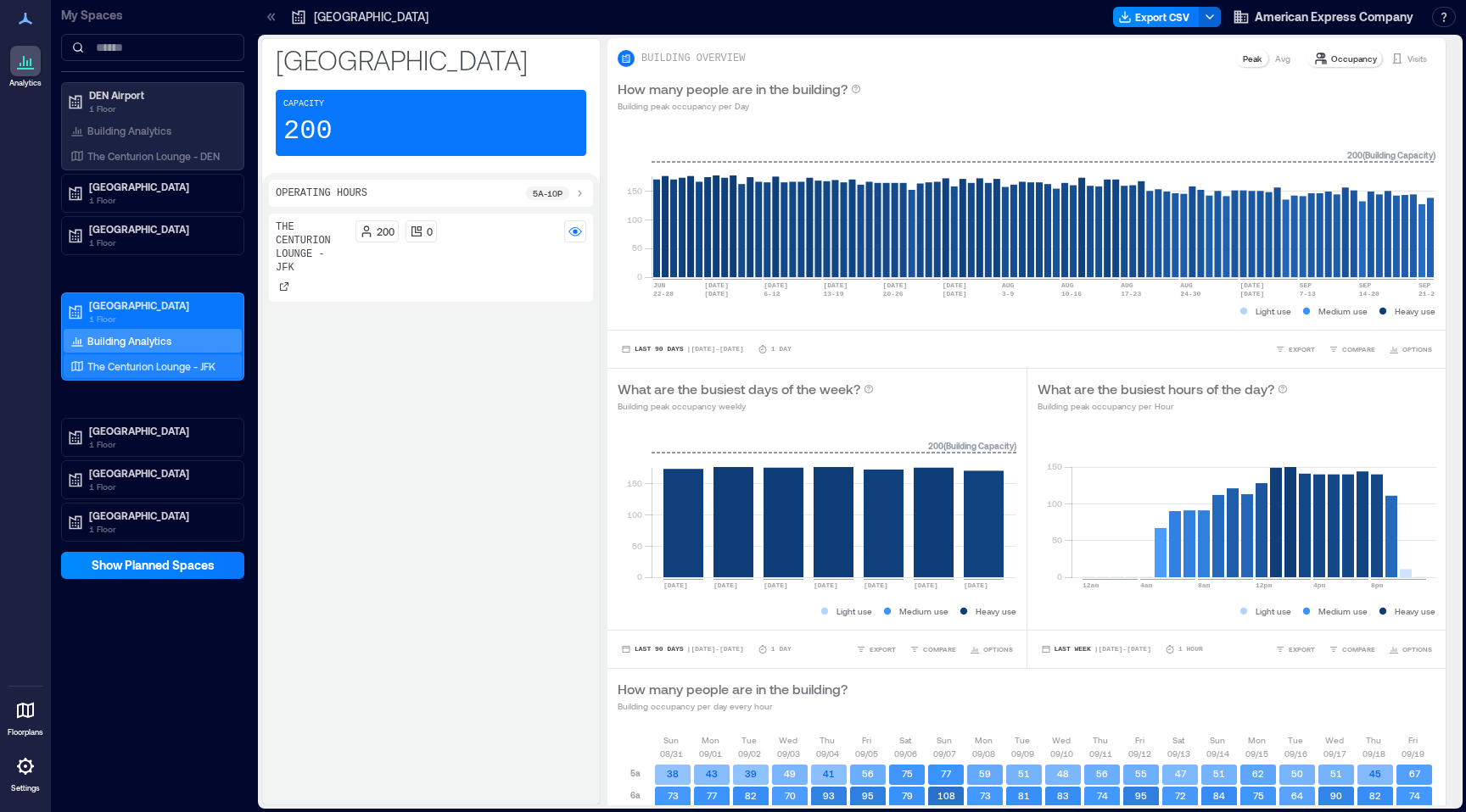
click at [160, 367] on p "The Centurion Lounge - JFK" at bounding box center [151, 366] width 128 height 14
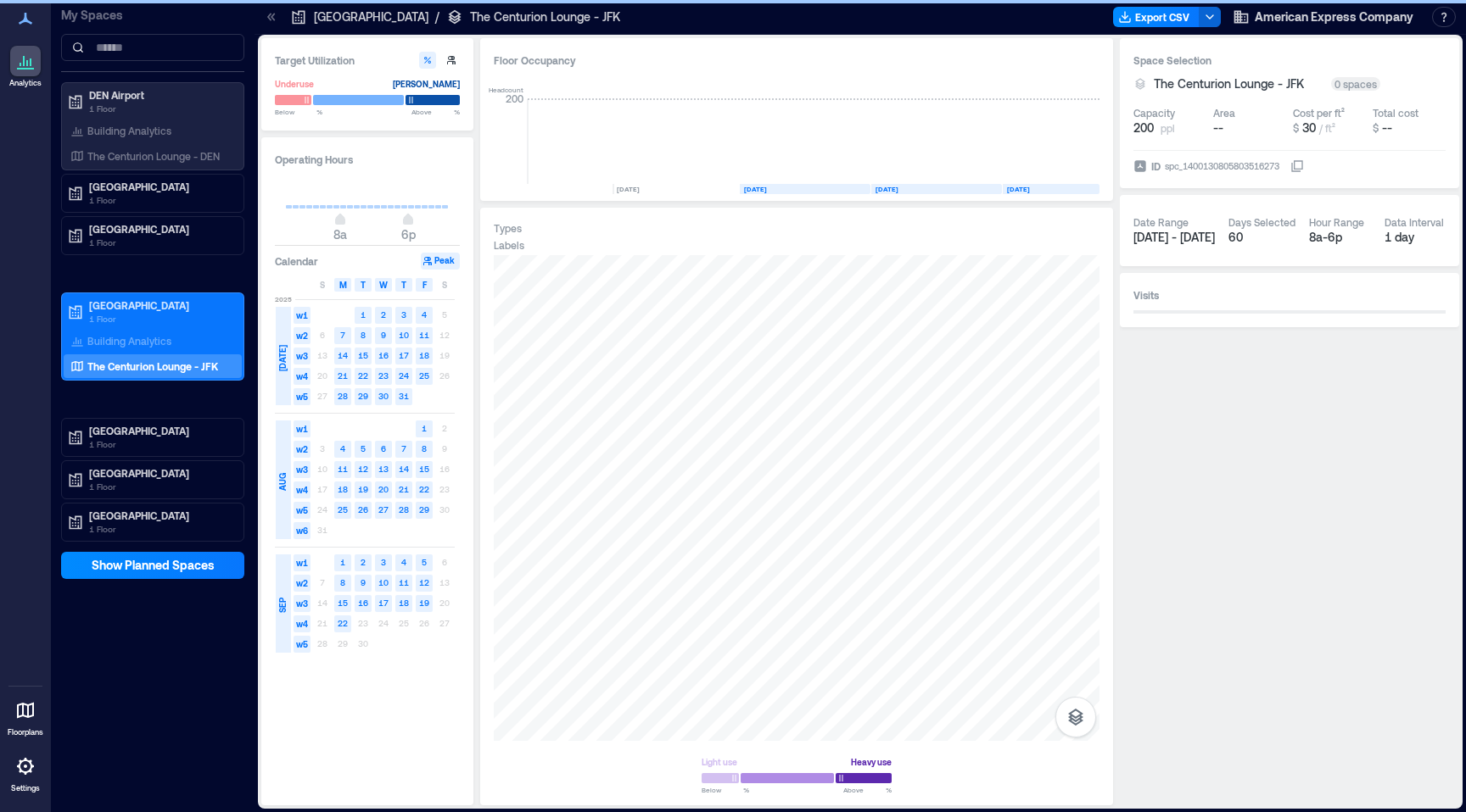
scroll to position [0, 682]
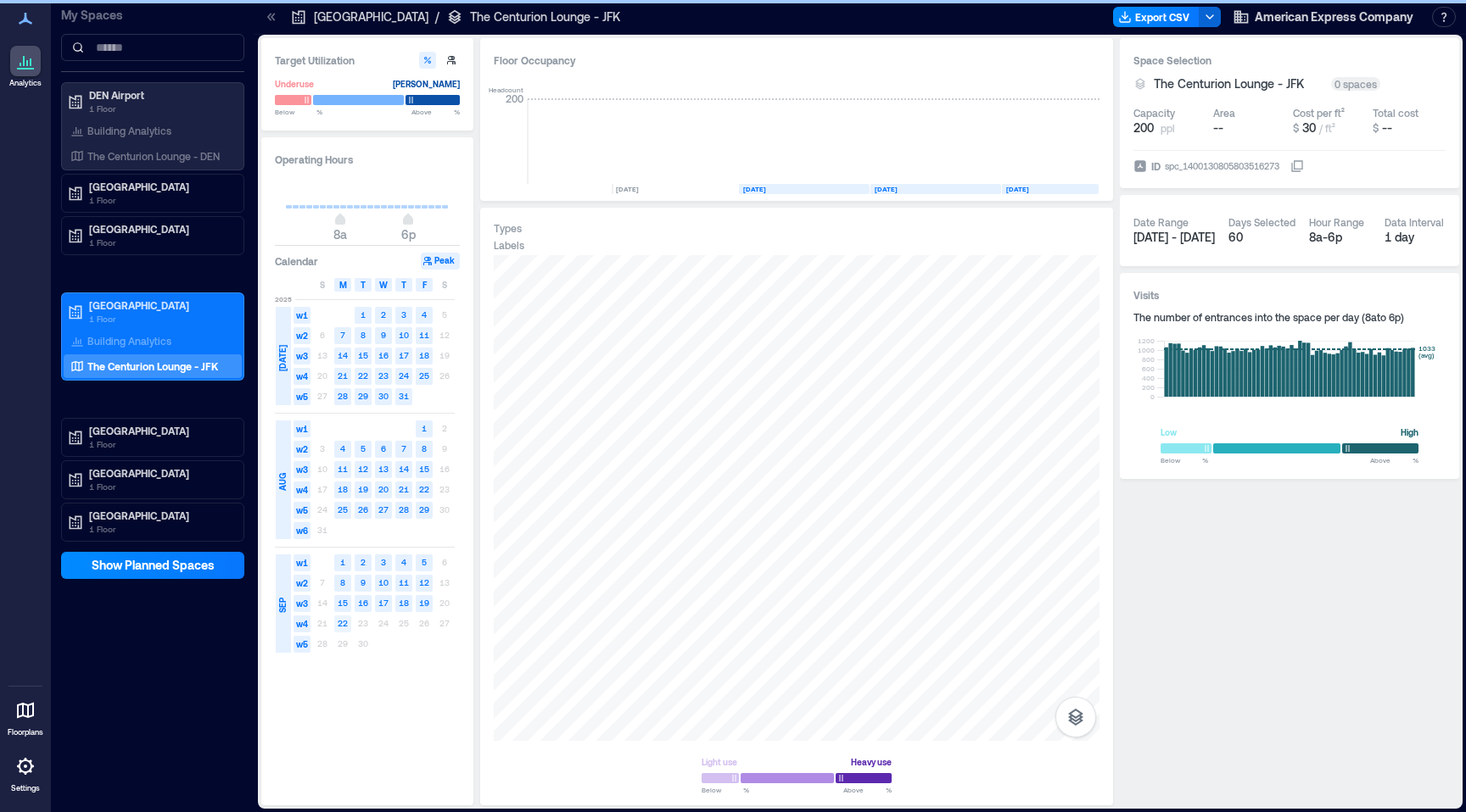
click at [344, 625] on text "22" at bounding box center [343, 623] width 10 height 10
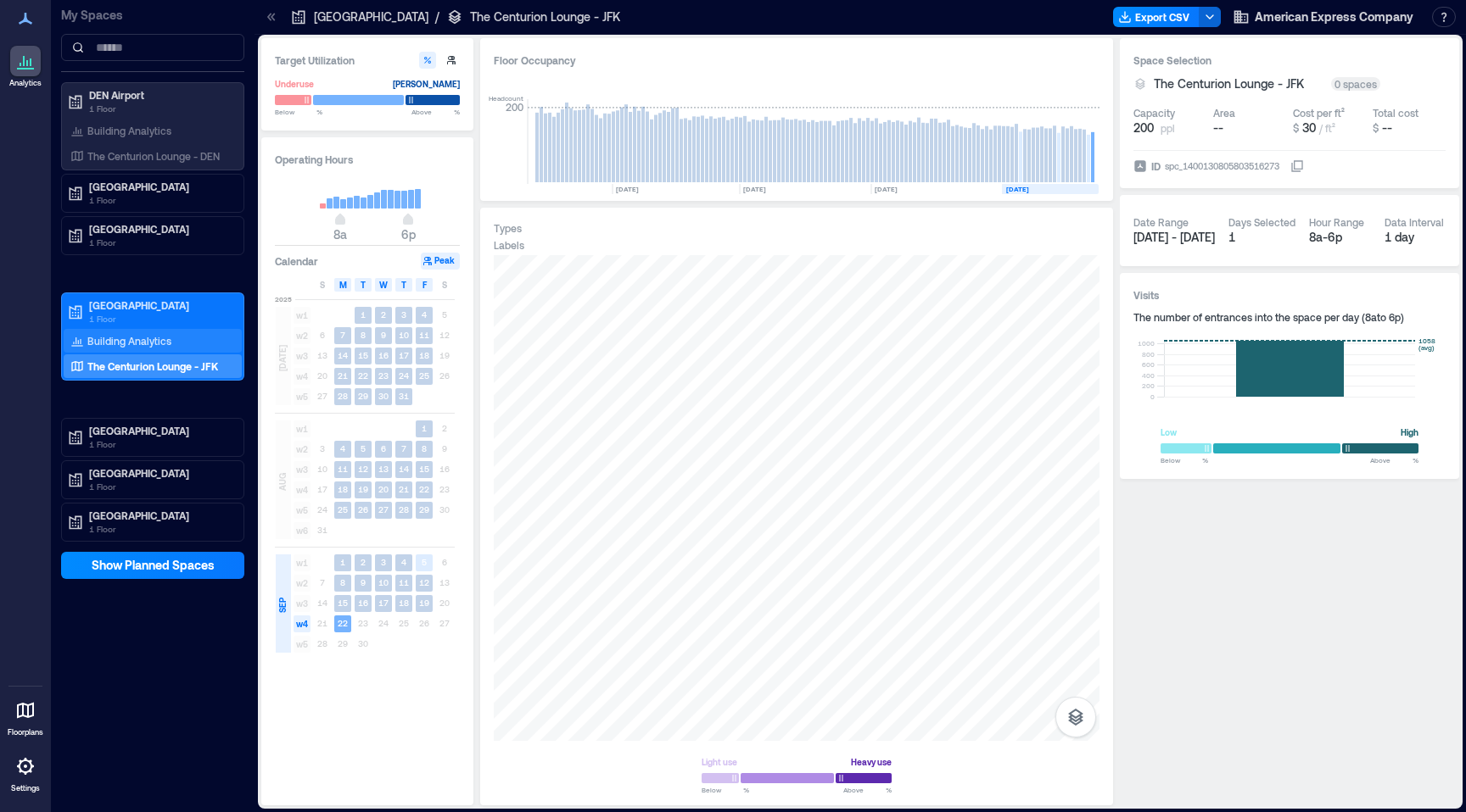
click at [125, 343] on p "Building Analytics" at bounding box center [129, 341] width 84 height 14
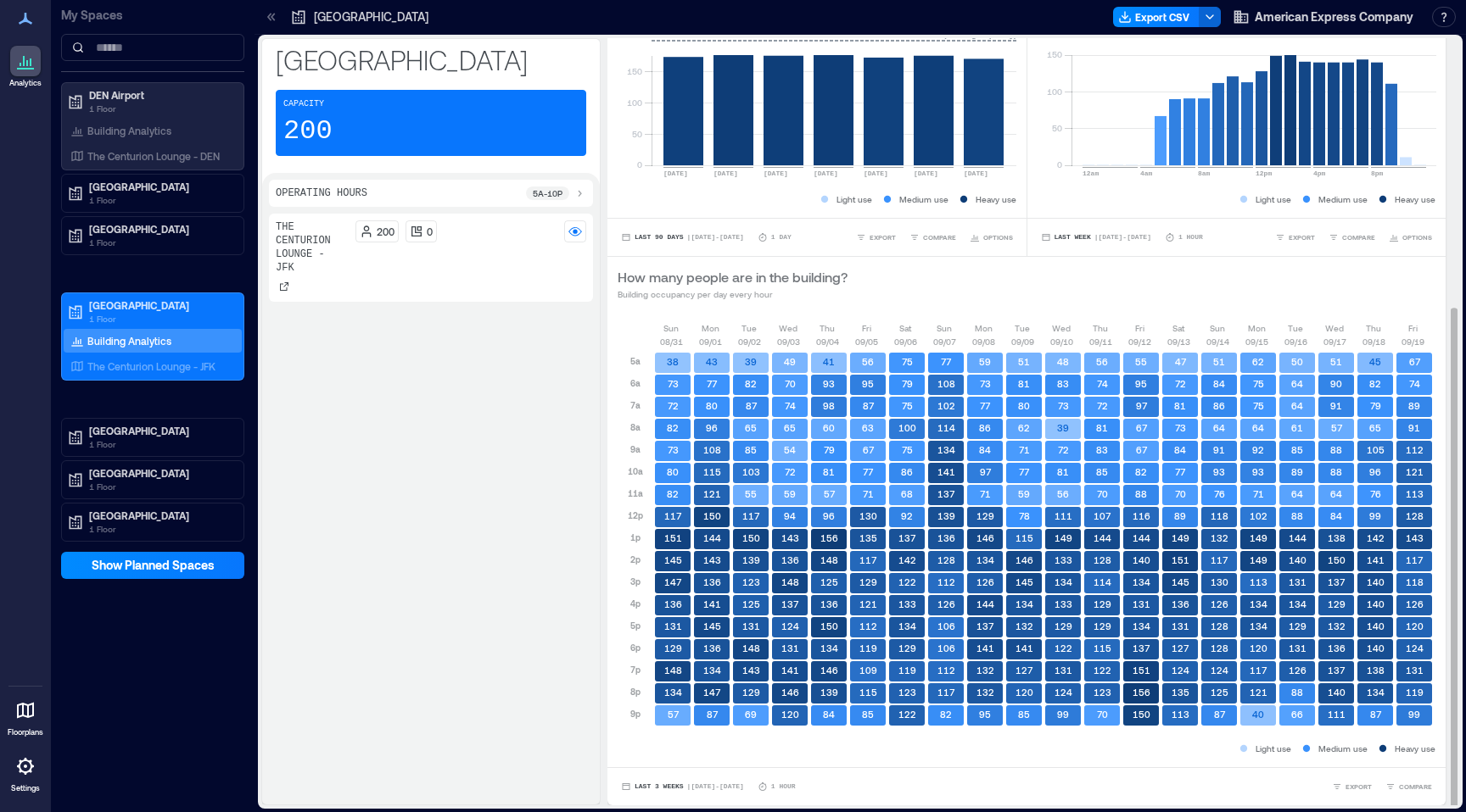
scroll to position [2, 0]
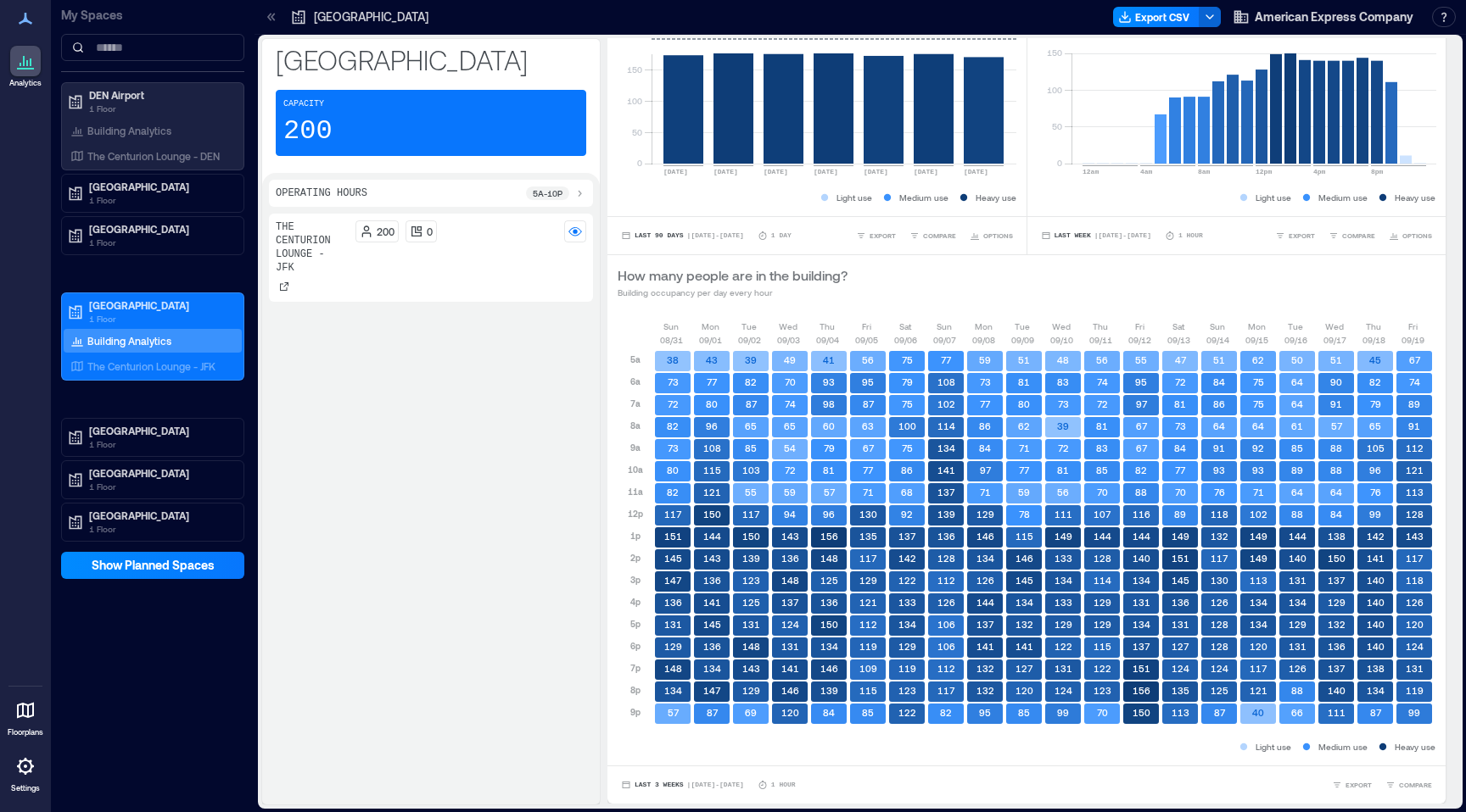
click at [27, 775] on icon at bounding box center [25, 766] width 21 height 21
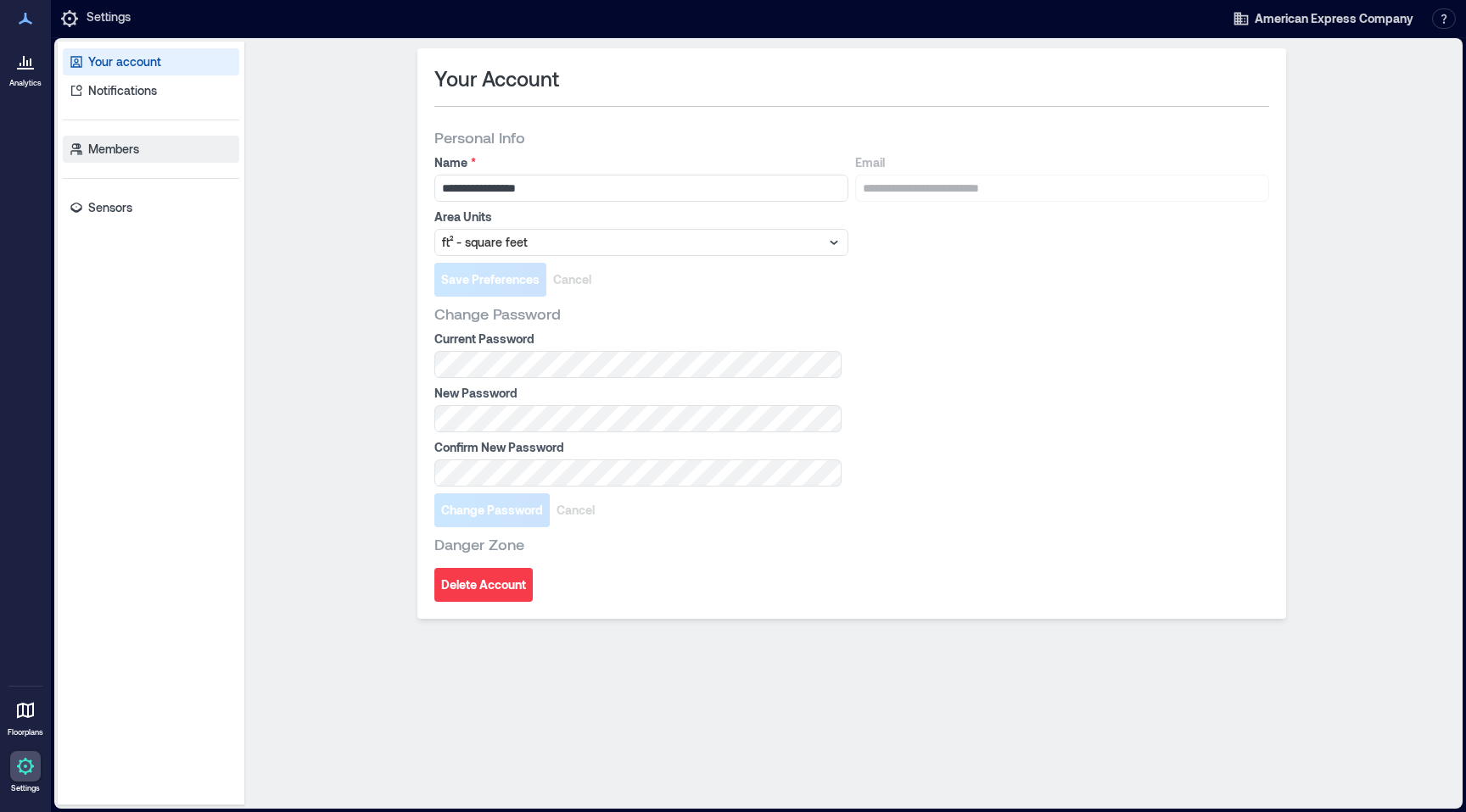
click at [109, 144] on p "Members" at bounding box center [114, 149] width 51 height 17
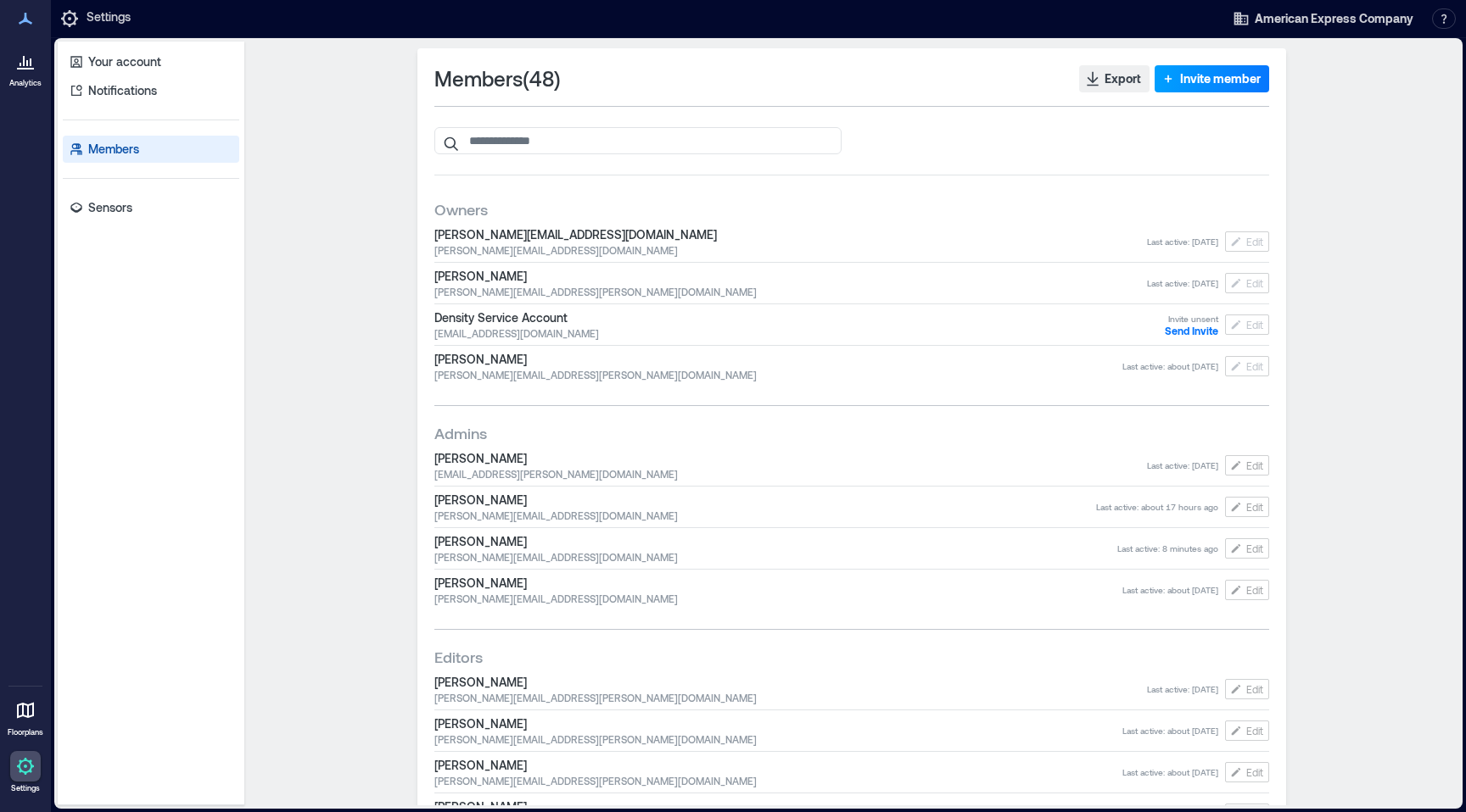
click at [1202, 75] on span "Invite member" at bounding box center [1220, 78] width 80 height 17
